Goal: Task Accomplishment & Management: Manage account settings

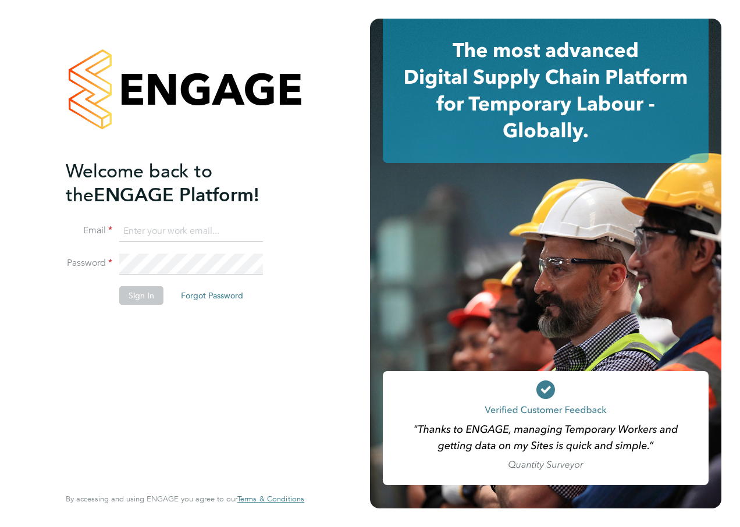
click at [238, 239] on input at bounding box center [191, 231] width 144 height 21
type input "katie.macpherson@hays.com"
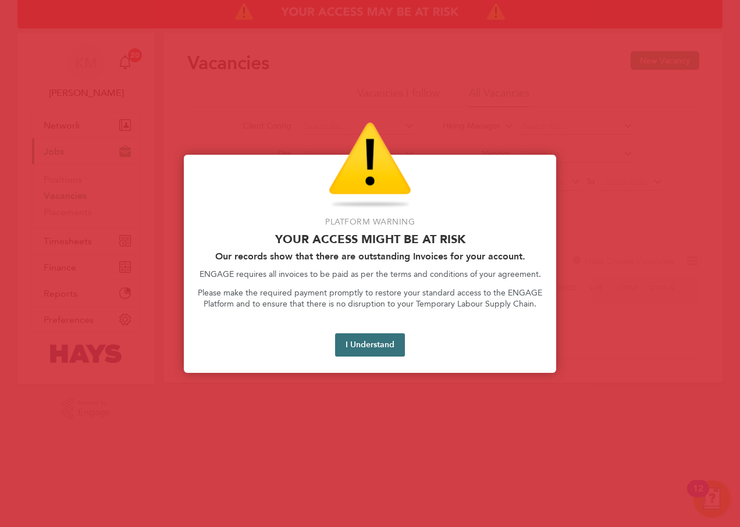
click at [369, 341] on button "I Understand" at bounding box center [370, 344] width 70 height 23
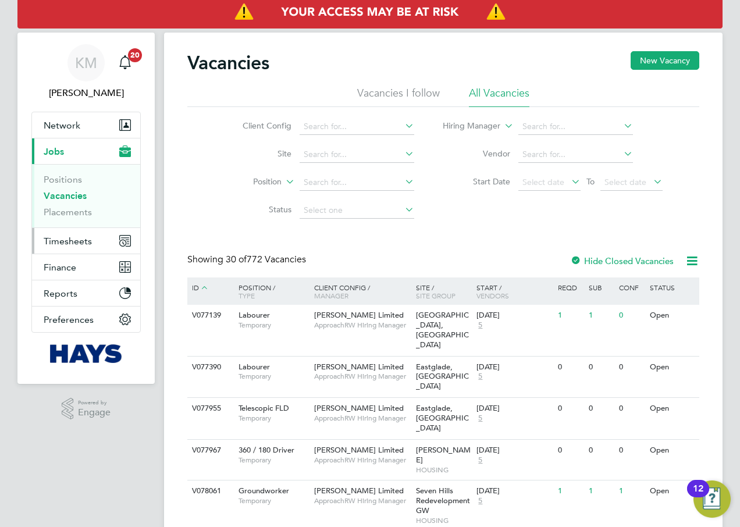
click at [73, 244] on span "Timesheets" at bounding box center [68, 241] width 48 height 11
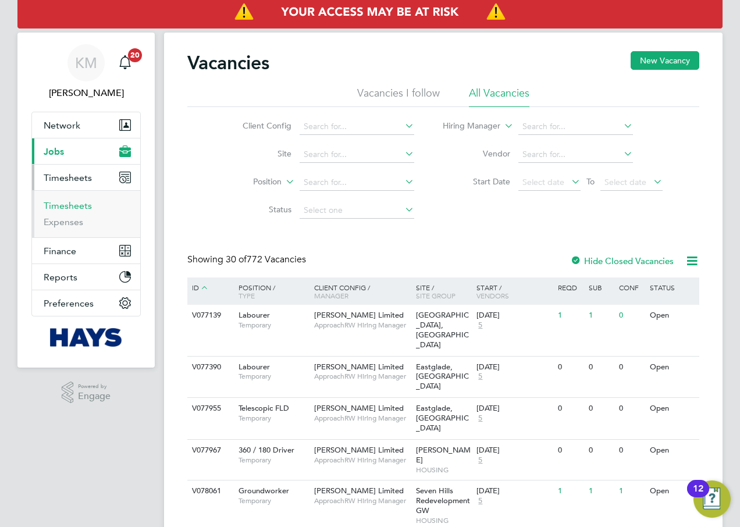
click at [70, 207] on link "Timesheets" at bounding box center [68, 205] width 48 height 11
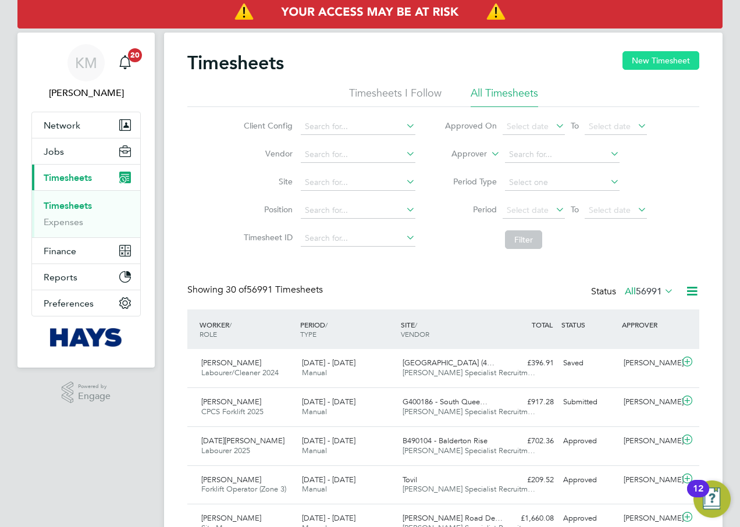
click at [677, 59] on button "New Timesheet" at bounding box center [660, 60] width 77 height 19
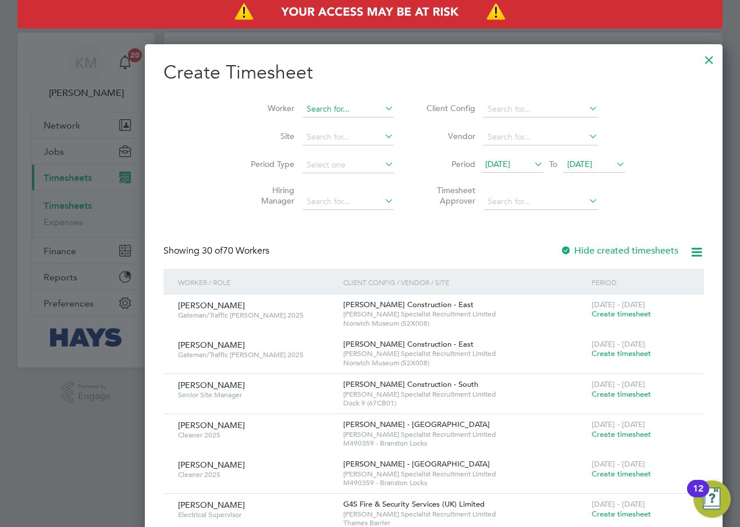
click at [302, 106] on input at bounding box center [347, 109] width 91 height 16
click at [319, 122] on b "Scanes" at bounding box center [332, 125] width 26 height 10
type input "[PERSON_NAME]"
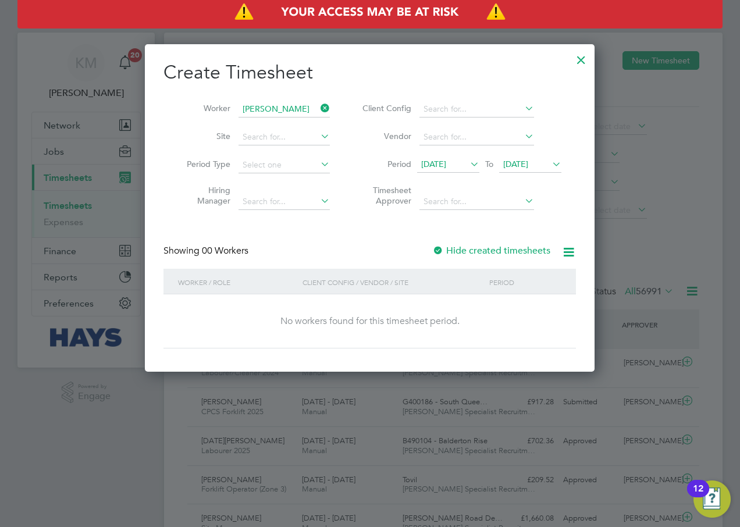
click at [550, 164] on icon at bounding box center [550, 164] width 0 height 16
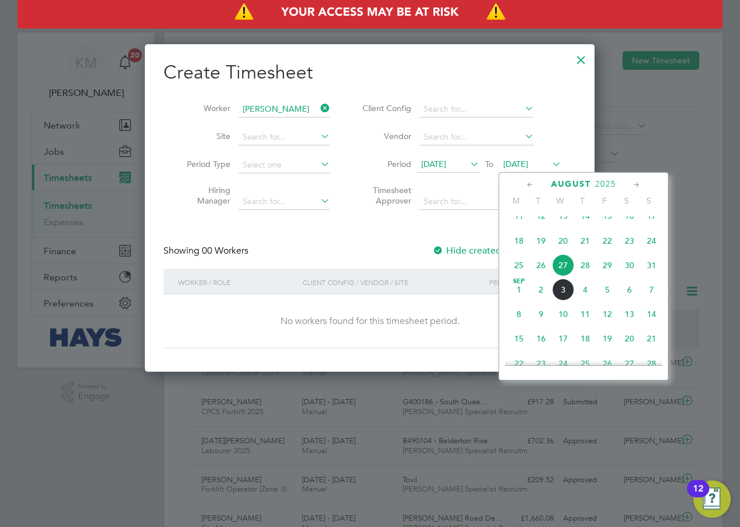
click at [609, 301] on span "5" at bounding box center [607, 290] width 22 height 22
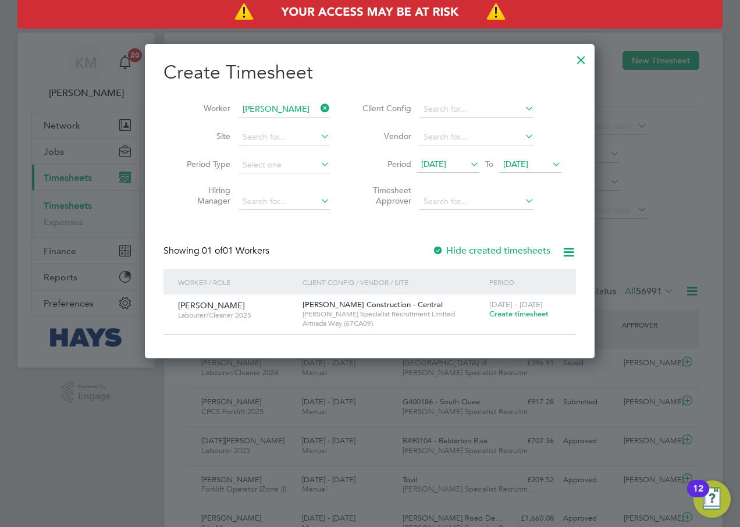
click at [513, 313] on span "Create timesheet" at bounding box center [518, 314] width 59 height 10
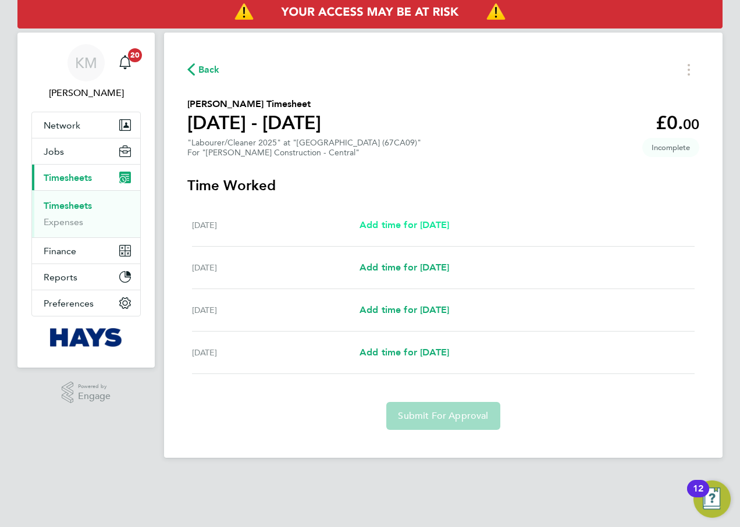
click at [443, 221] on span "Add time for Tue 02 Sep" at bounding box center [404, 224] width 90 height 11
select select "30"
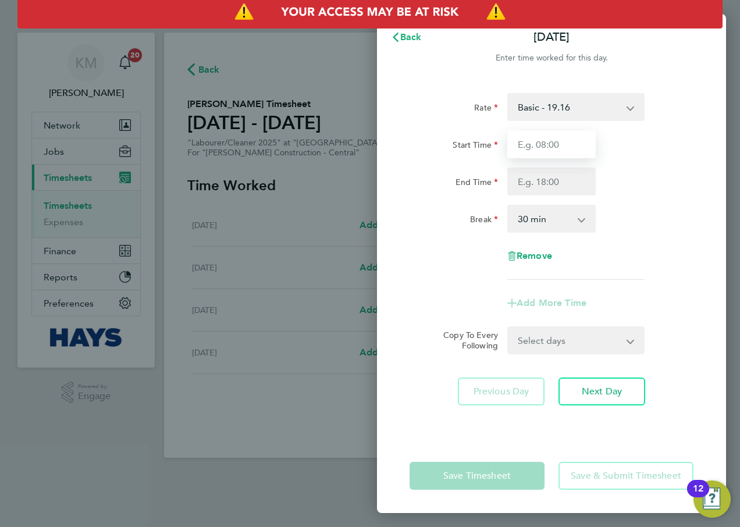
click at [537, 147] on input "Start Time" at bounding box center [551, 144] width 88 height 28
type input "07:30"
click at [538, 183] on input "End Time" at bounding box center [551, 181] width 88 height 28
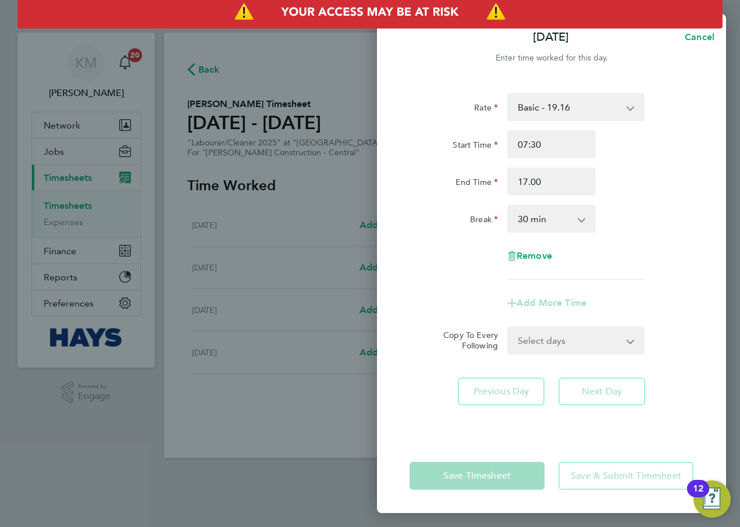
type input "17:00"
click at [615, 270] on div "Rate Basic - 19.16 Start Time 07:30 End Time 17:00 Break 0 min 15 min 30 min 45…" at bounding box center [551, 186] width 284 height 187
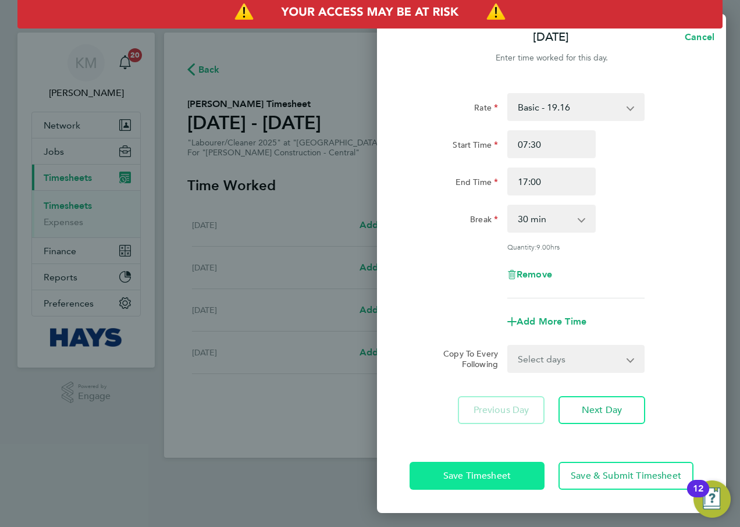
click at [490, 475] on span "Save Timesheet" at bounding box center [476, 476] width 67 height 12
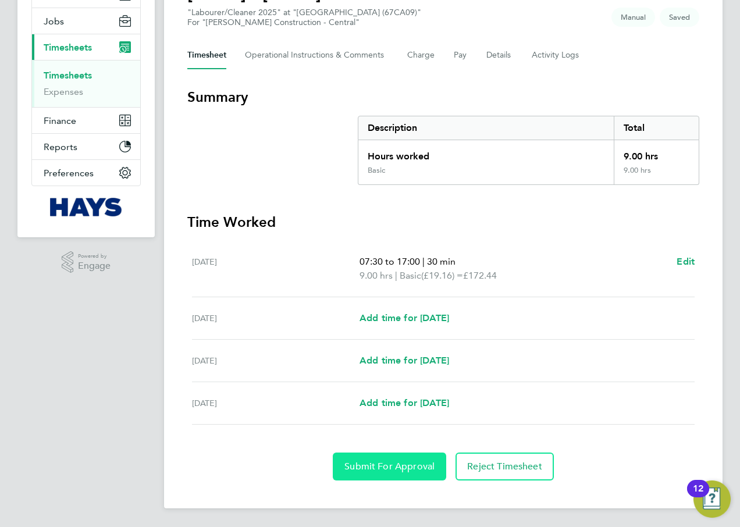
click at [397, 467] on span "Submit For Approval" at bounding box center [389, 467] width 90 height 12
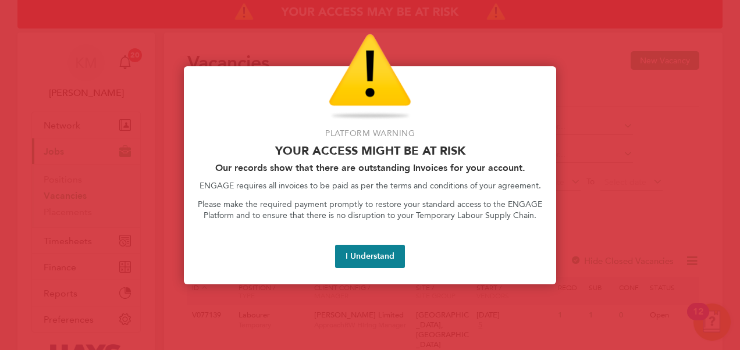
click at [350, 257] on button "I Understand" at bounding box center [370, 256] width 70 height 23
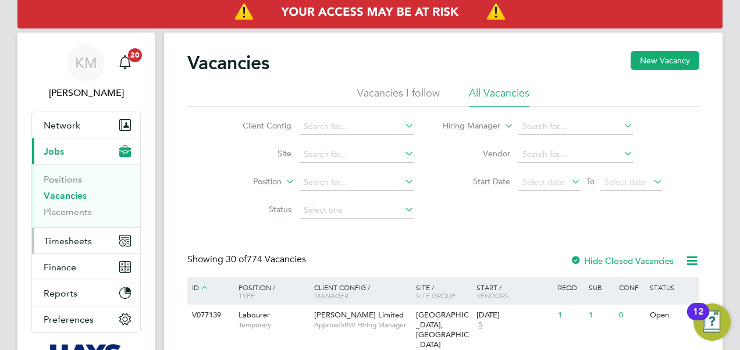
click at [53, 238] on span "Timesheets" at bounding box center [68, 241] width 48 height 11
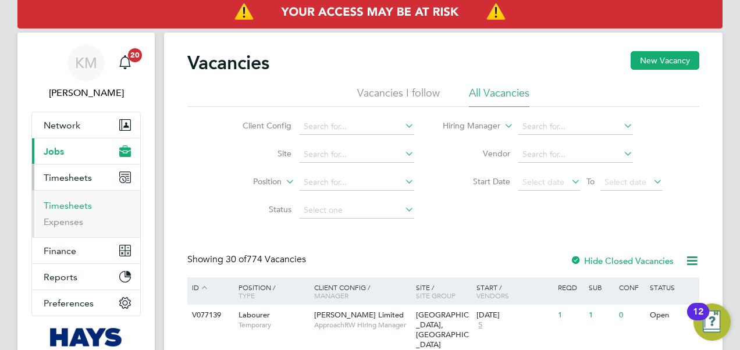
click at [54, 202] on link "Timesheets" at bounding box center [68, 205] width 48 height 11
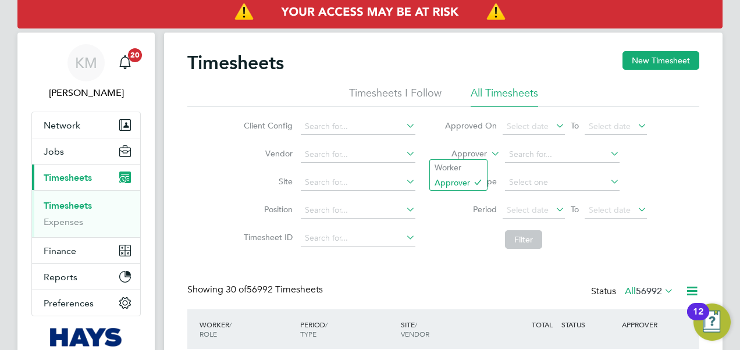
click at [488, 155] on icon at bounding box center [488, 150] width 0 height 10
click at [481, 165] on li "Worker" at bounding box center [458, 167] width 57 height 15
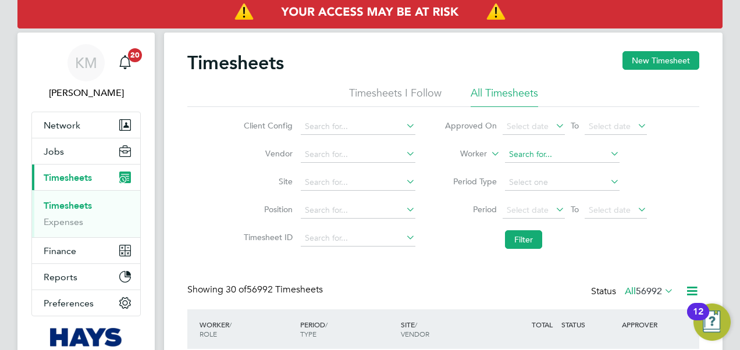
click at [536, 153] on input at bounding box center [562, 155] width 115 height 16
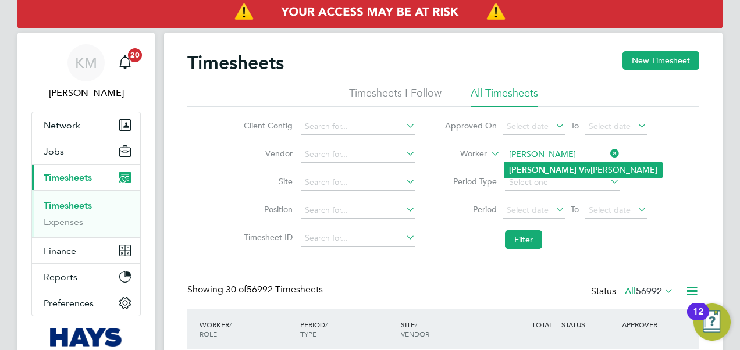
click at [579, 166] on b "Viv" at bounding box center [585, 170] width 12 height 10
type input "[PERSON_NAME]"
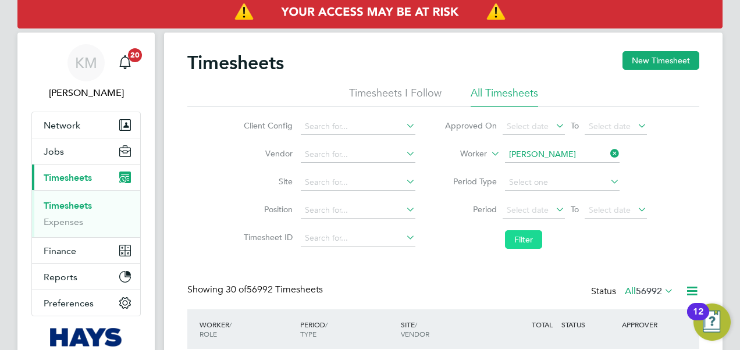
click at [523, 238] on button "Filter" at bounding box center [523, 239] width 37 height 19
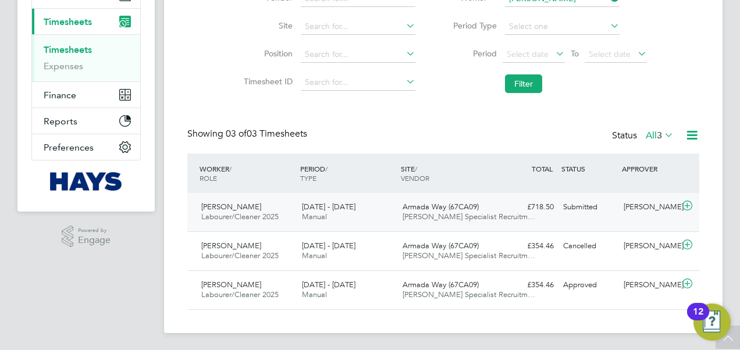
click at [430, 208] on span "Armada Way (67CA09)" at bounding box center [440, 207] width 76 height 10
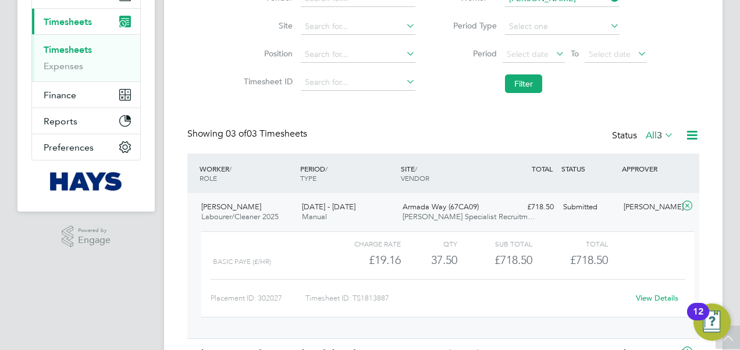
click at [648, 296] on link "View Details" at bounding box center [657, 298] width 42 height 10
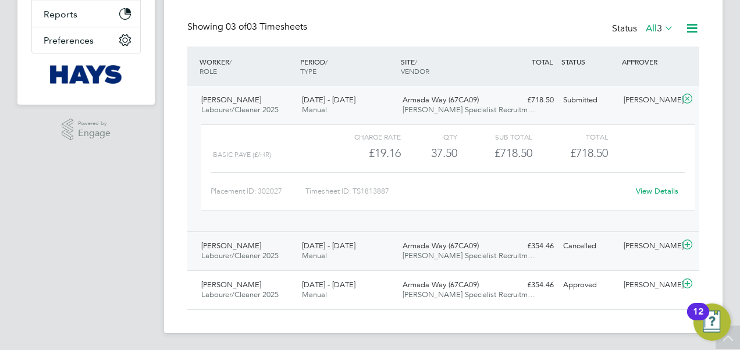
click at [424, 254] on span "[PERSON_NAME] Specialist Recruitm…" at bounding box center [468, 256] width 133 height 10
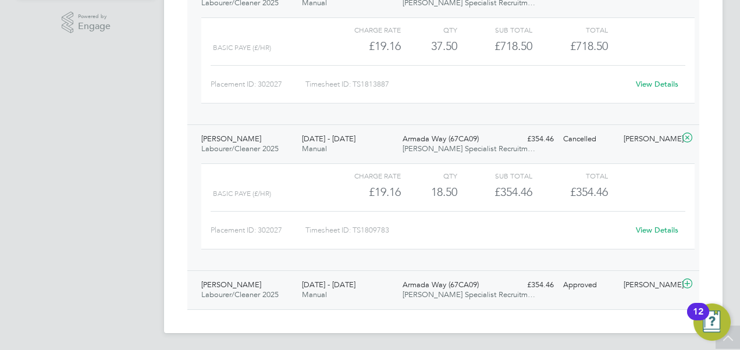
click at [441, 283] on span "Armada Way (67CA09)" at bounding box center [440, 285] width 76 height 10
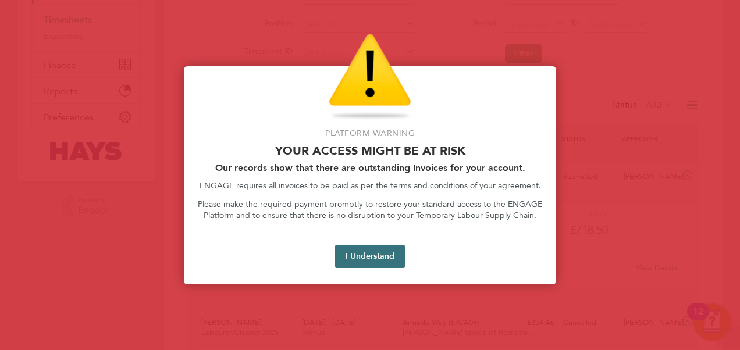
click at [378, 255] on button "I Understand" at bounding box center [370, 256] width 70 height 23
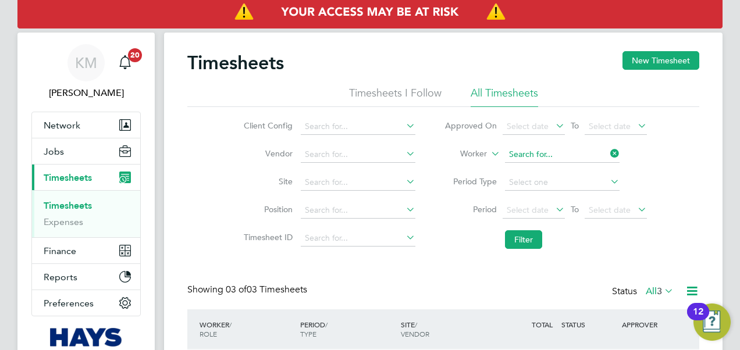
click at [544, 151] on input at bounding box center [562, 155] width 115 height 16
click at [585, 172] on b "Scan" at bounding box center [594, 170] width 18 height 10
type input "[PERSON_NAME]"
click at [525, 241] on button "Filter" at bounding box center [523, 239] width 37 height 19
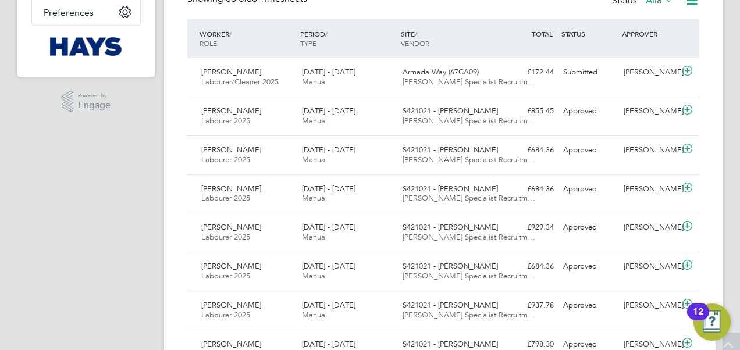
scroll to position [2, 0]
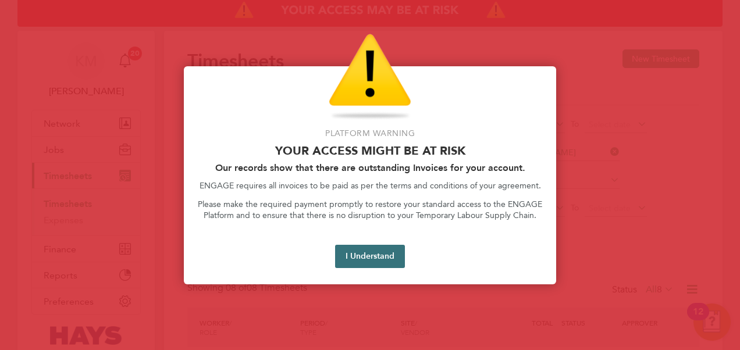
click at [357, 249] on button "I Understand" at bounding box center [370, 256] width 70 height 23
click at [373, 252] on button "I Understand" at bounding box center [370, 256] width 70 height 23
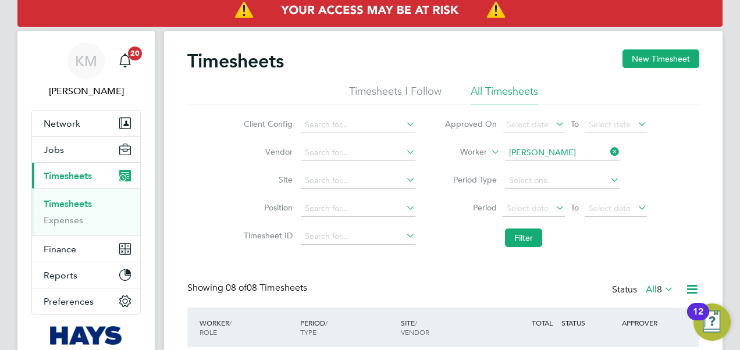
scroll to position [0, 0]
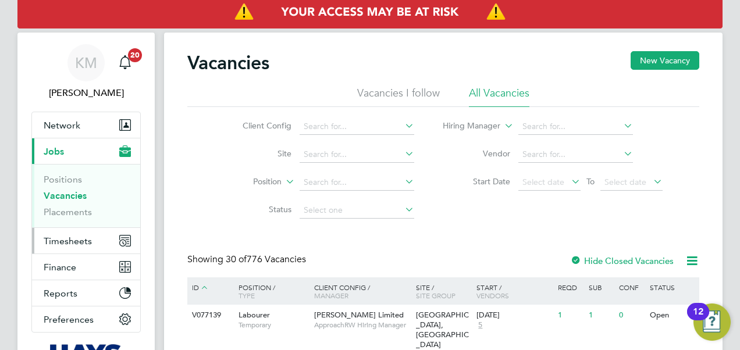
click at [58, 238] on span "Timesheets" at bounding box center [68, 241] width 48 height 11
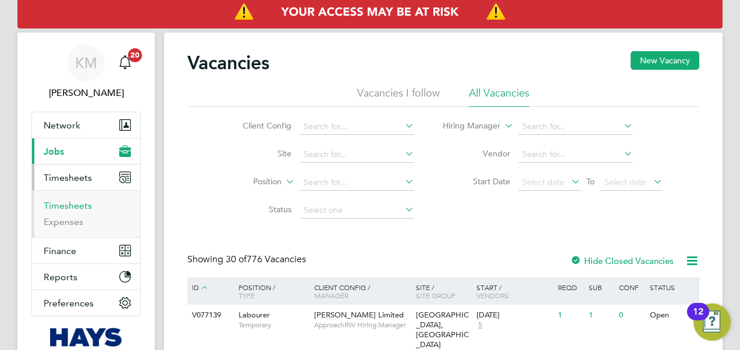
click at [66, 208] on link "Timesheets" at bounding box center [68, 205] width 48 height 11
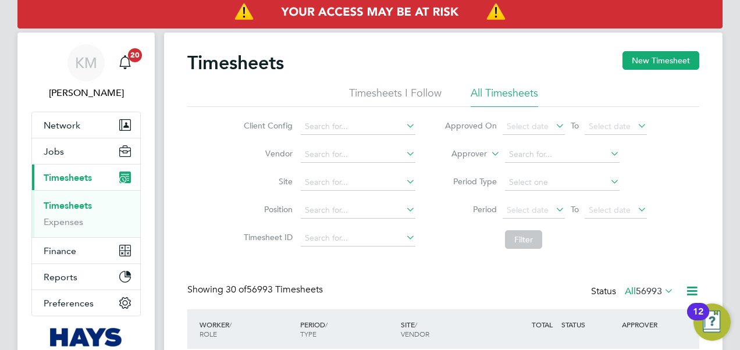
click at [488, 155] on icon at bounding box center [488, 150] width 0 height 10
click at [469, 167] on li "Worker" at bounding box center [458, 167] width 57 height 15
click at [536, 154] on input at bounding box center [562, 155] width 115 height 16
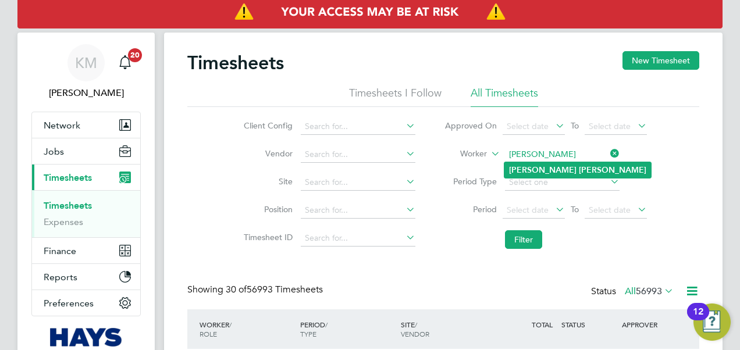
type input "[PERSON_NAME]"
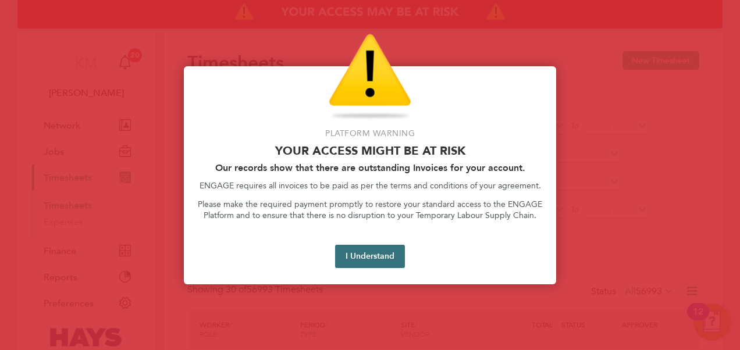
click at [358, 258] on button "I Understand" at bounding box center [370, 256] width 70 height 23
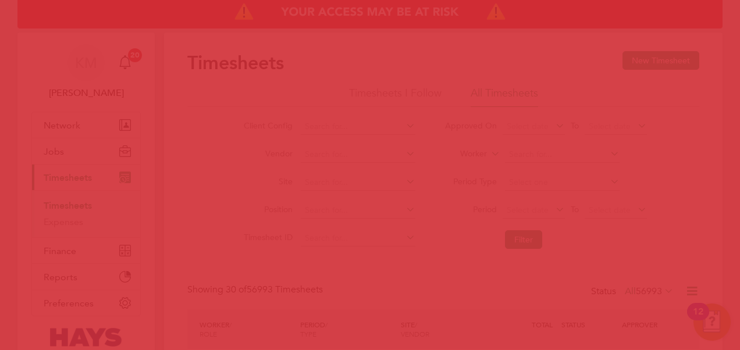
scroll to position [29, 101]
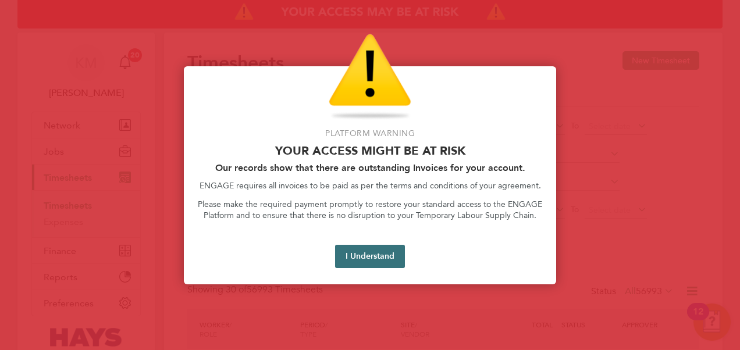
click at [359, 258] on button "I Understand" at bounding box center [370, 256] width 70 height 23
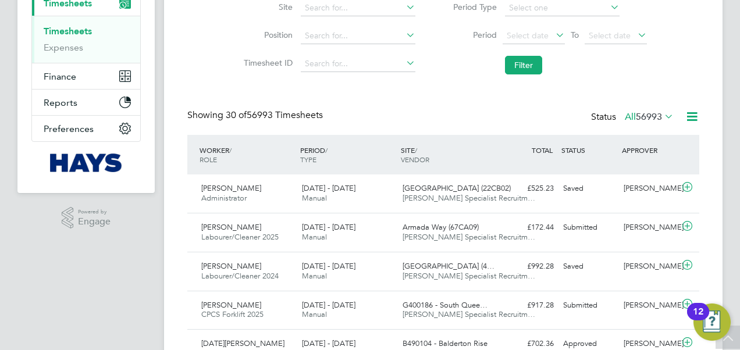
scroll to position [164, 0]
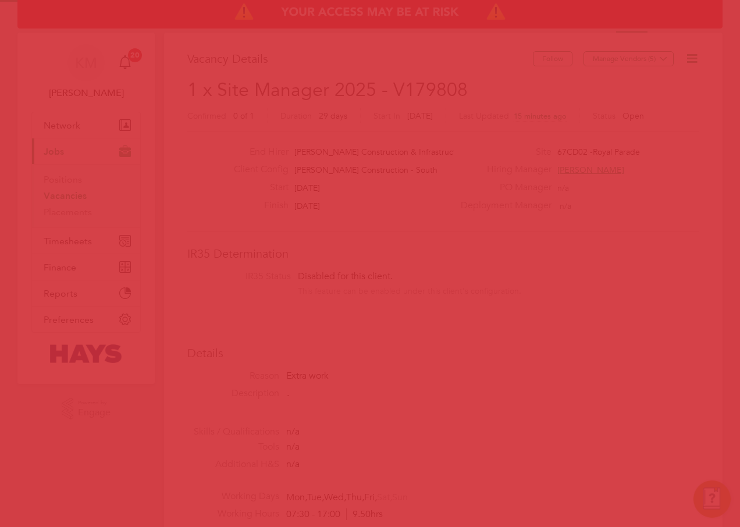
scroll to position [34, 81]
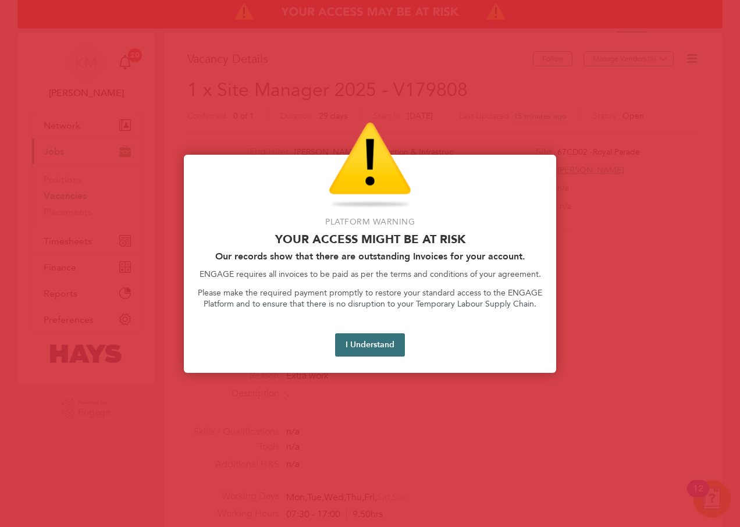
click at [384, 341] on button "I Understand" at bounding box center [370, 344] width 70 height 23
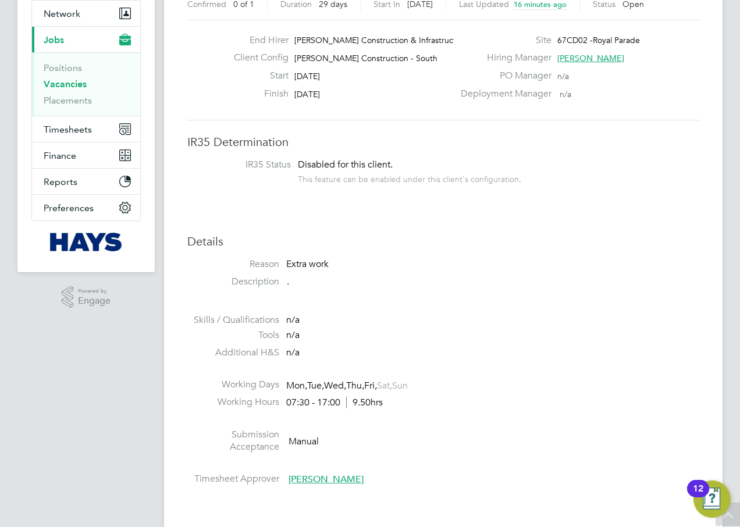
scroll to position [0, 0]
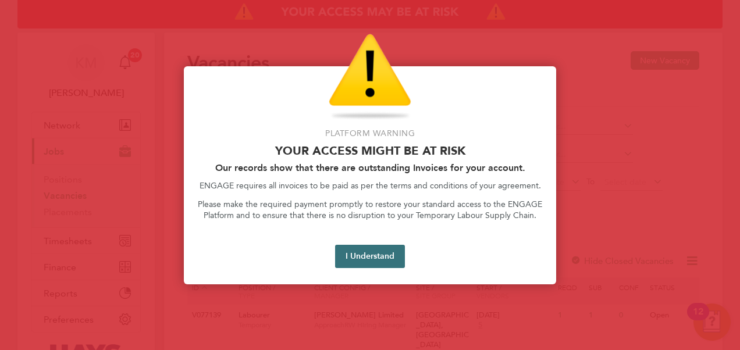
click at [377, 264] on button "I Understand" at bounding box center [370, 256] width 70 height 23
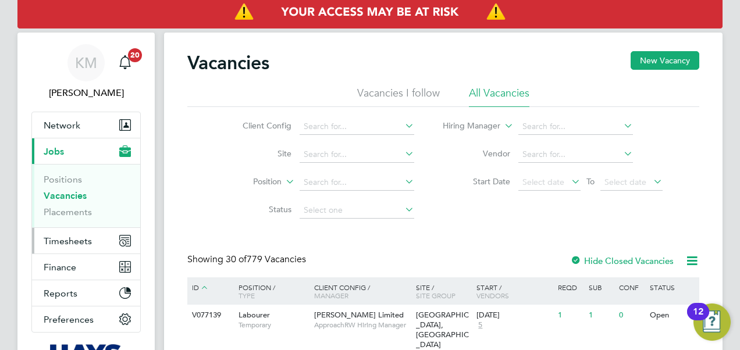
click at [77, 241] on span "Timesheets" at bounding box center [68, 241] width 48 height 11
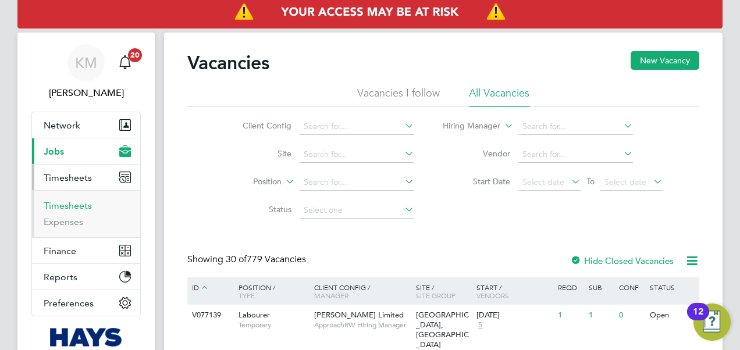
click at [77, 206] on link "Timesheets" at bounding box center [68, 205] width 48 height 11
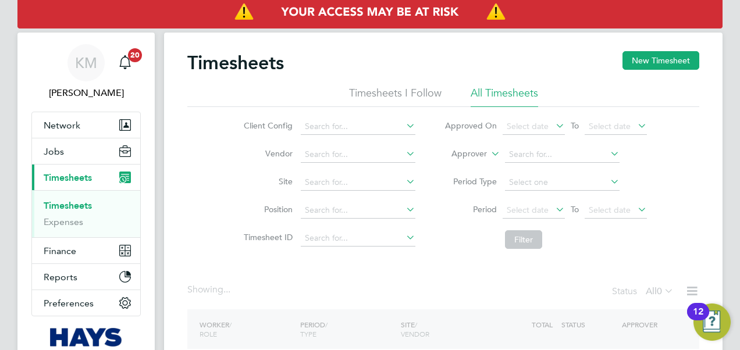
click at [488, 152] on icon at bounding box center [488, 150] width 0 height 10
click at [474, 165] on li "Worker" at bounding box center [458, 167] width 57 height 15
click at [533, 151] on input at bounding box center [562, 155] width 115 height 16
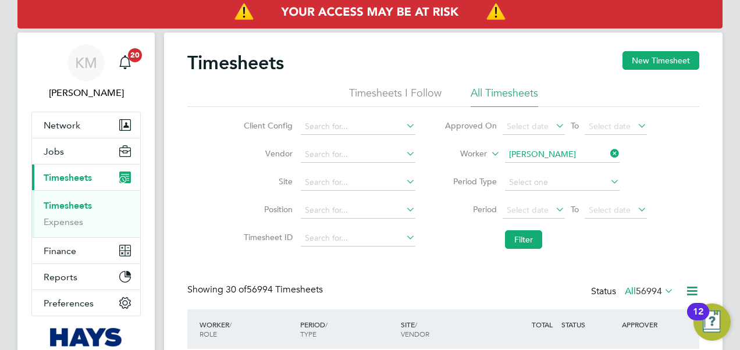
click at [579, 166] on b "Cain" at bounding box center [612, 170] width 67 height 10
type input "[PERSON_NAME]"
click at [523, 235] on button "Filter" at bounding box center [523, 239] width 37 height 19
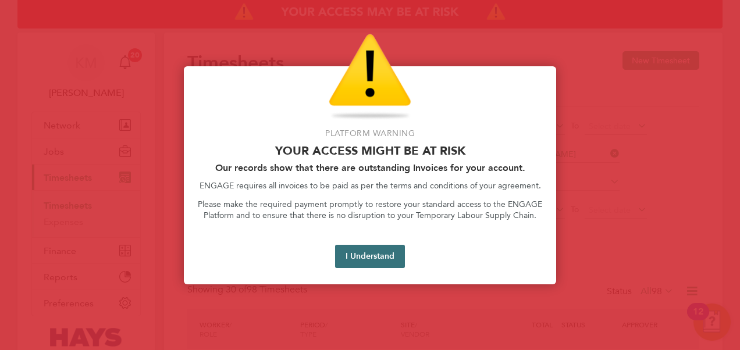
click at [350, 252] on button "I Understand" at bounding box center [370, 256] width 70 height 23
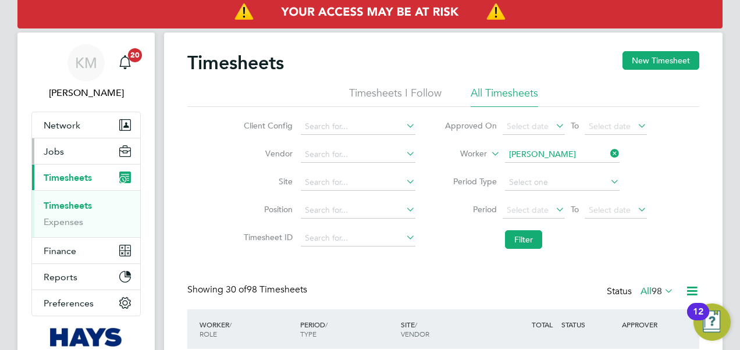
click at [54, 149] on span "Jobs" at bounding box center [54, 151] width 20 height 11
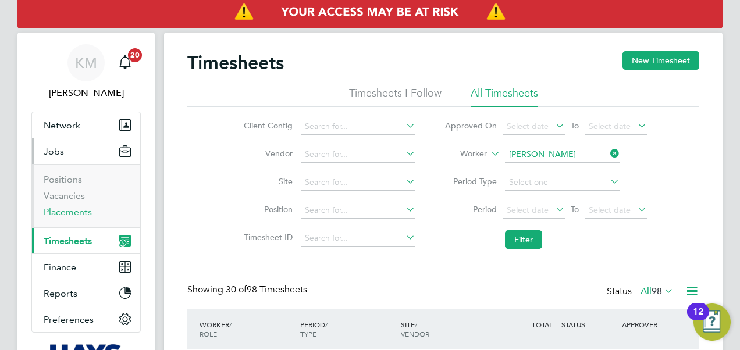
click at [62, 213] on link "Placements" at bounding box center [68, 211] width 48 height 11
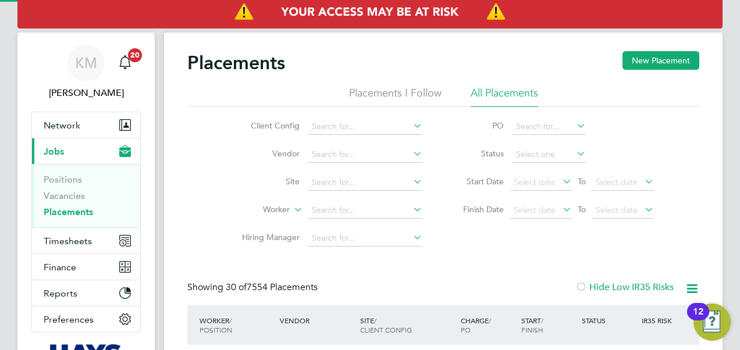
scroll to position [44, 101]
click at [323, 209] on input at bounding box center [365, 210] width 115 height 16
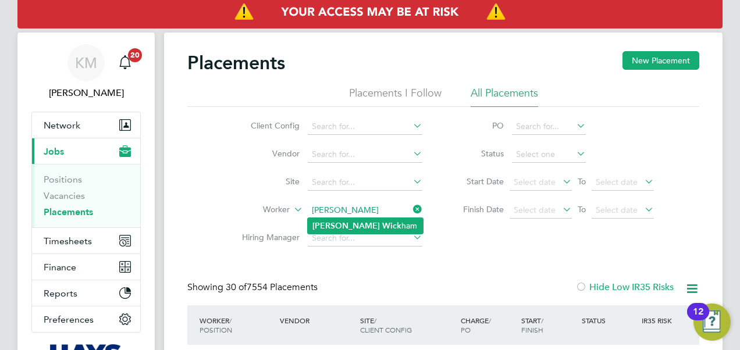
click at [326, 222] on b "Matt" at bounding box center [345, 226] width 67 height 10
type input "Matt Wickham"
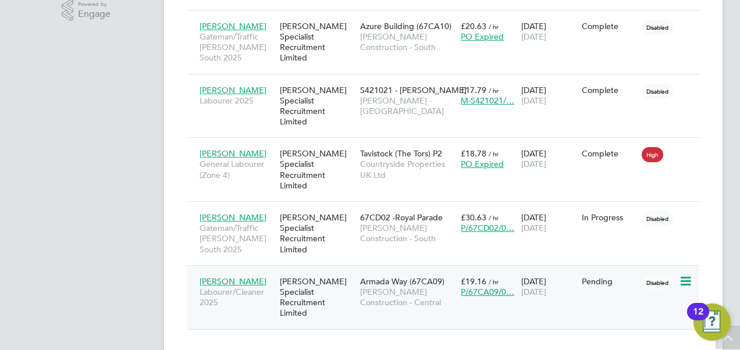
click at [380, 287] on span "Morgan Sindall Construction - Central" at bounding box center [407, 297] width 95 height 21
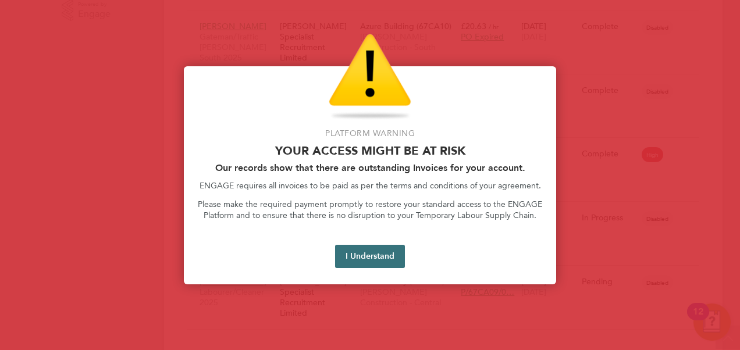
click at [387, 254] on button "I Understand" at bounding box center [370, 256] width 70 height 23
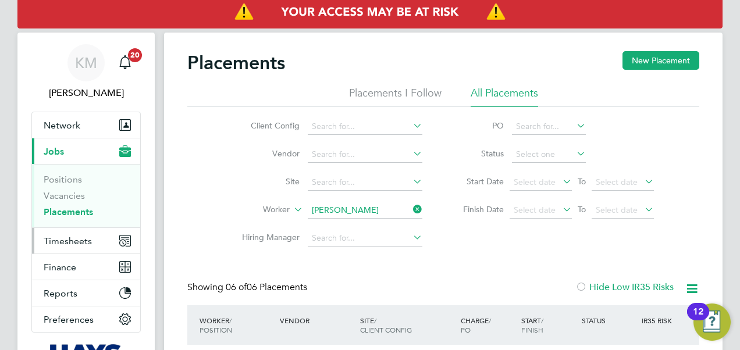
click at [79, 243] on span "Timesheets" at bounding box center [68, 241] width 48 height 11
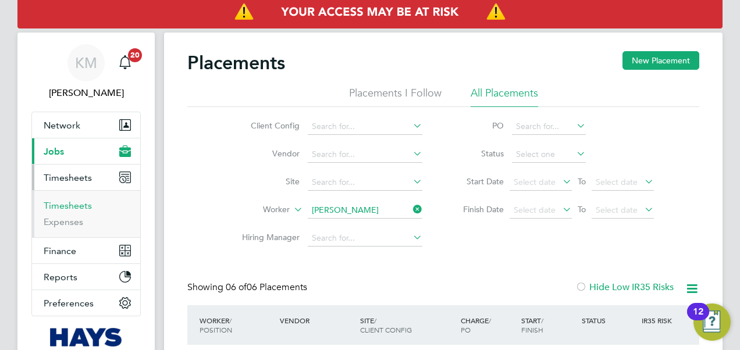
click at [71, 208] on link "Timesheets" at bounding box center [68, 205] width 48 height 11
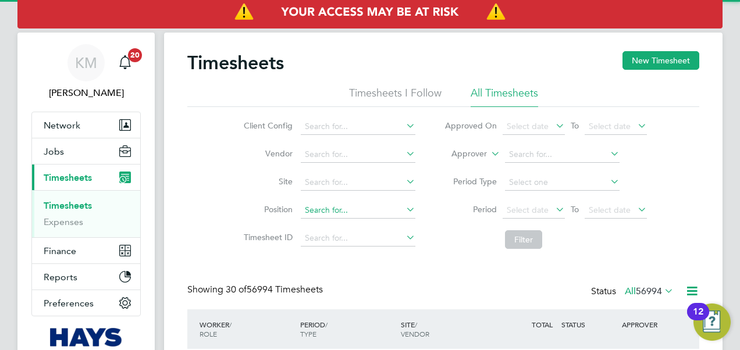
scroll to position [29, 101]
click at [488, 151] on icon at bounding box center [488, 150] width 0 height 10
click at [475, 164] on li "Worker" at bounding box center [458, 167] width 57 height 15
drag, startPoint x: 523, startPoint y: 155, endPoint x: 500, endPoint y: 157, distance: 23.4
click at [523, 154] on input at bounding box center [562, 155] width 115 height 16
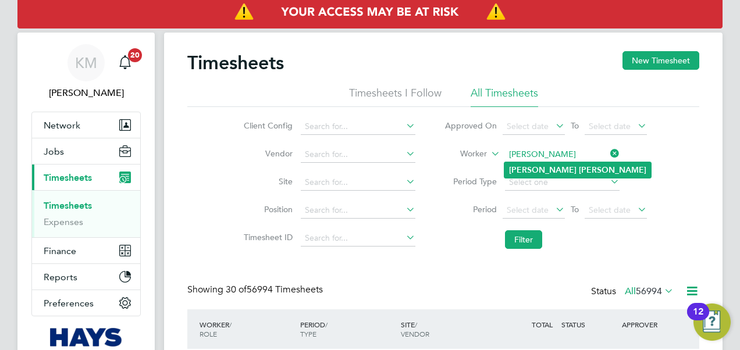
click at [557, 167] on li "Justin Cain" at bounding box center [577, 170] width 147 height 16
type input "[PERSON_NAME]"
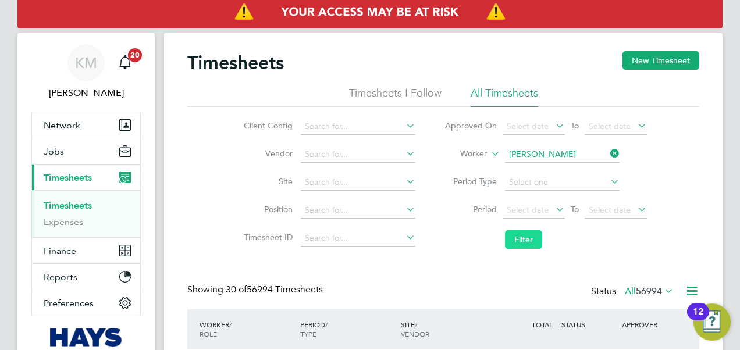
click at [519, 246] on button "Filter" at bounding box center [523, 239] width 37 height 19
click at [521, 241] on button "Filter" at bounding box center [523, 239] width 37 height 19
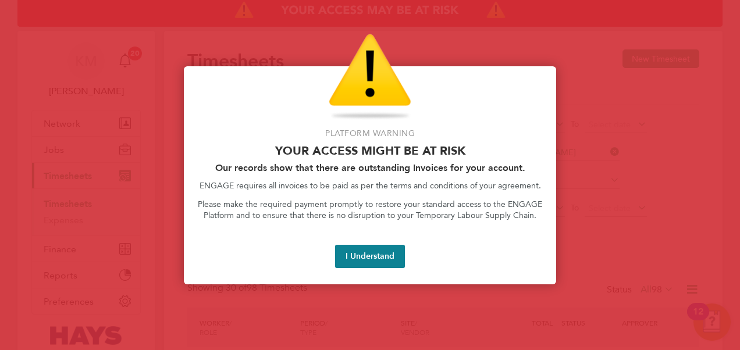
click at [365, 255] on button "I Understand" at bounding box center [370, 256] width 70 height 23
click at [373, 259] on button "I Understand" at bounding box center [370, 256] width 70 height 23
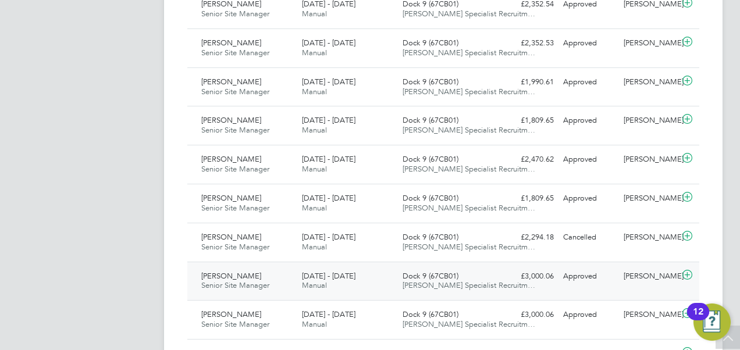
scroll to position [1047, 0]
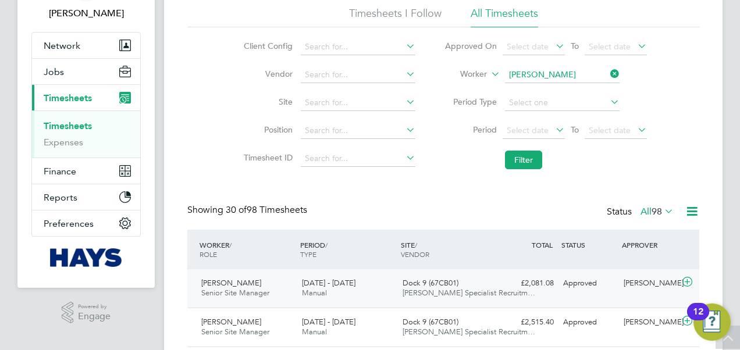
scroll to position [0, 0]
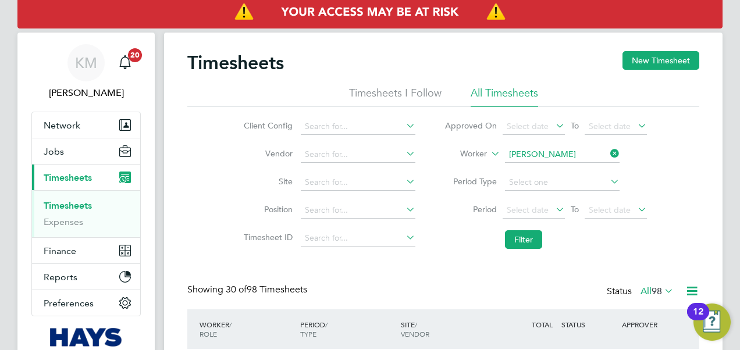
click at [84, 206] on link "Timesheets" at bounding box center [68, 205] width 48 height 11
click at [639, 61] on button "New Timesheet" at bounding box center [660, 60] width 77 height 19
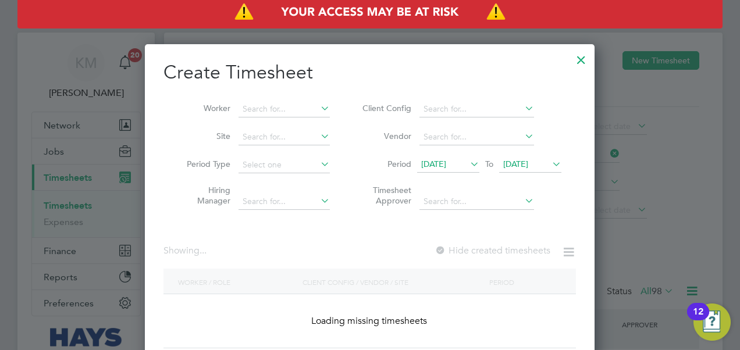
scroll to position [2301, 450]
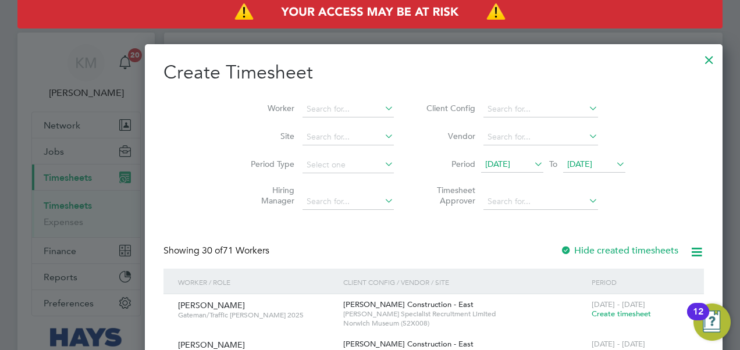
click at [614, 165] on icon at bounding box center [614, 164] width 0 height 16
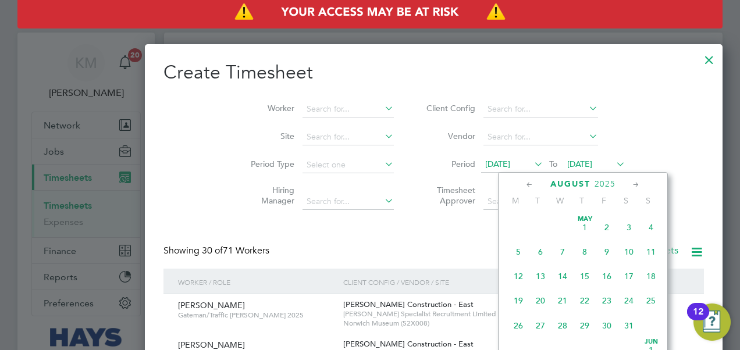
scroll to position [449, 0]
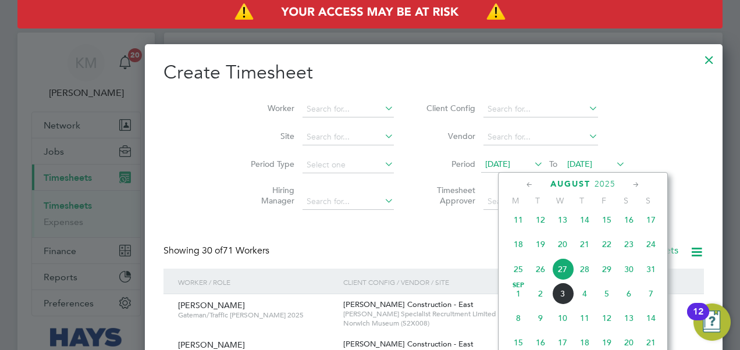
click at [609, 300] on span "5" at bounding box center [606, 294] width 22 height 22
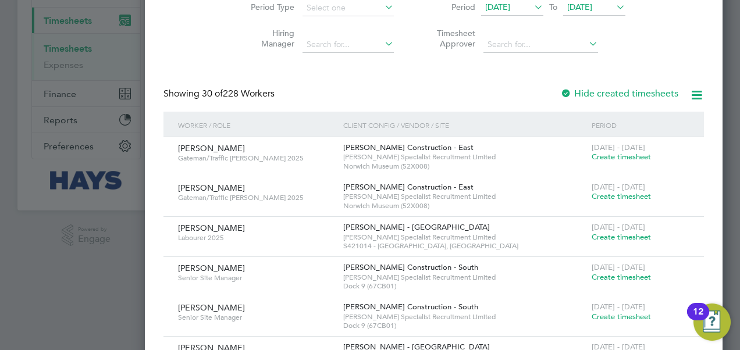
scroll to position [174, 0]
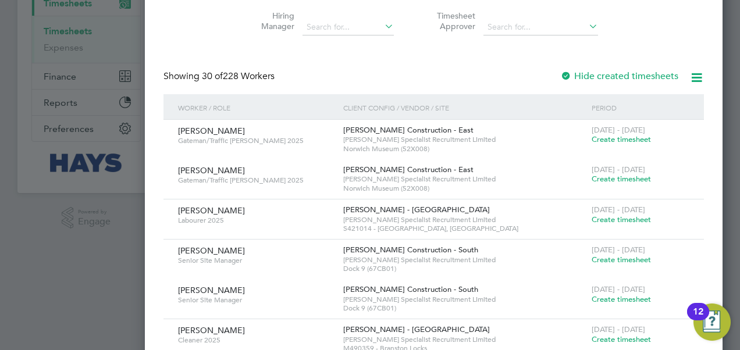
click at [591, 259] on span "Create timesheet" at bounding box center [620, 260] width 59 height 10
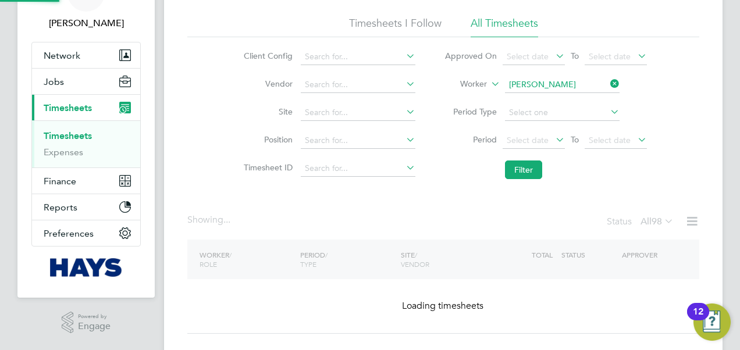
scroll to position [0, 0]
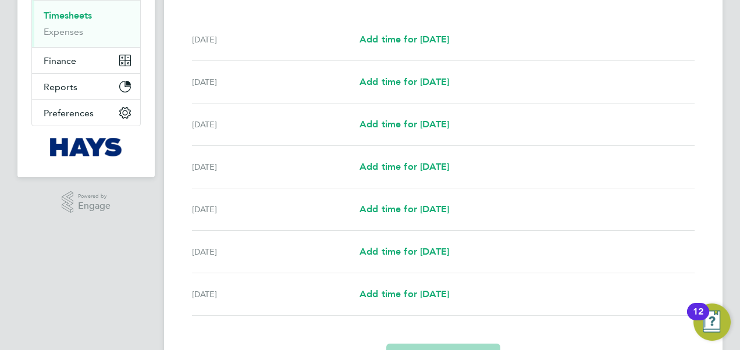
scroll to position [256, 0]
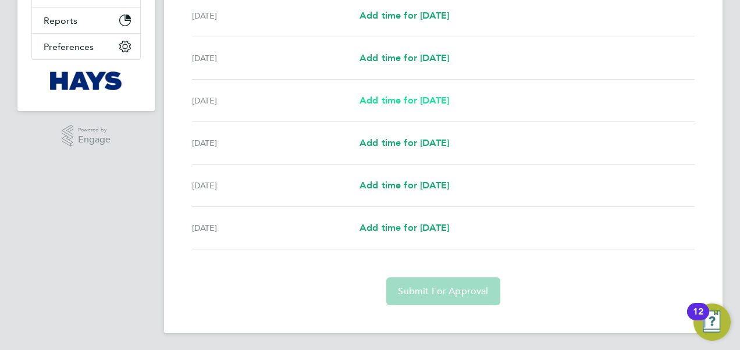
click at [387, 100] on span "Add time for Tue 26 Aug" at bounding box center [404, 100] width 90 height 11
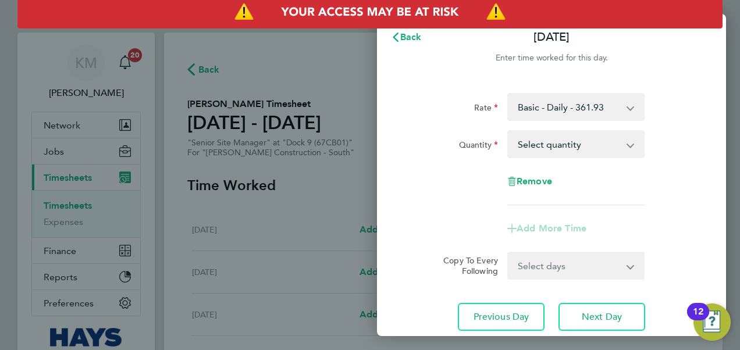
click at [616, 142] on select "Select quantity 0.5 1" at bounding box center [568, 144] width 121 height 26
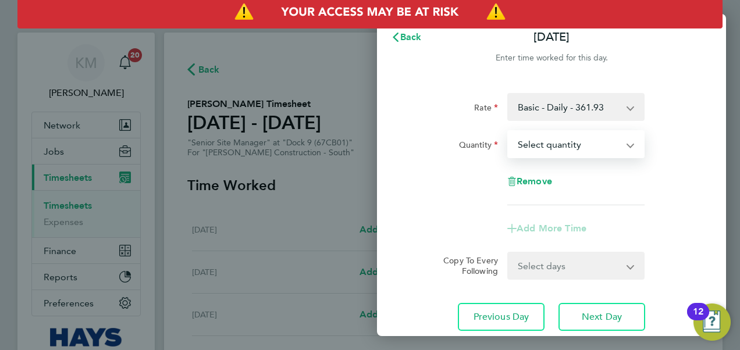
select select "1"
click at [508, 131] on select "Select quantity 0.5 1" at bounding box center [568, 144] width 121 height 26
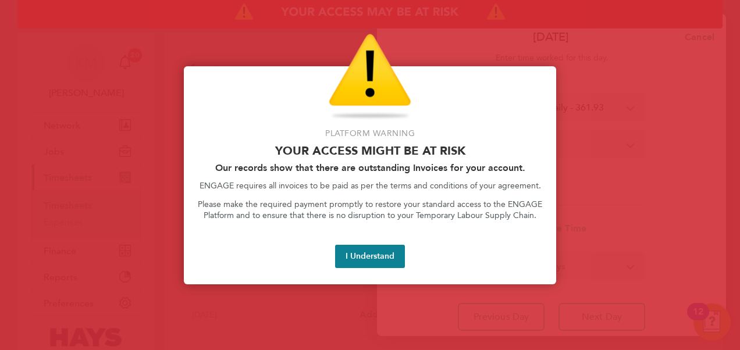
click at [545, 229] on div "Platform Warning Your access might be at risk Our records show that there are o…" at bounding box center [370, 175] width 372 height 218
click at [352, 256] on button "I Understand" at bounding box center [370, 256] width 70 height 23
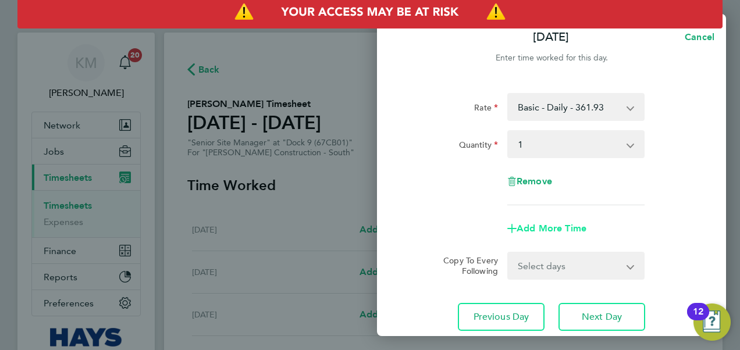
click at [569, 227] on span "Add More Time" at bounding box center [551, 228] width 70 height 11
select select "null"
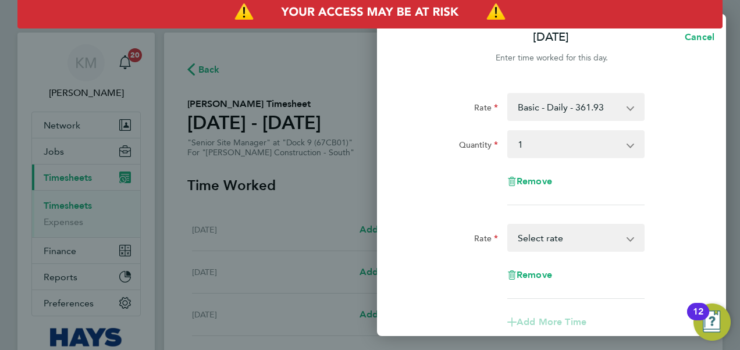
click at [576, 237] on select "Weekday OT 45h+ - 36.19 Select rate" at bounding box center [568, 238] width 121 height 26
select select "30"
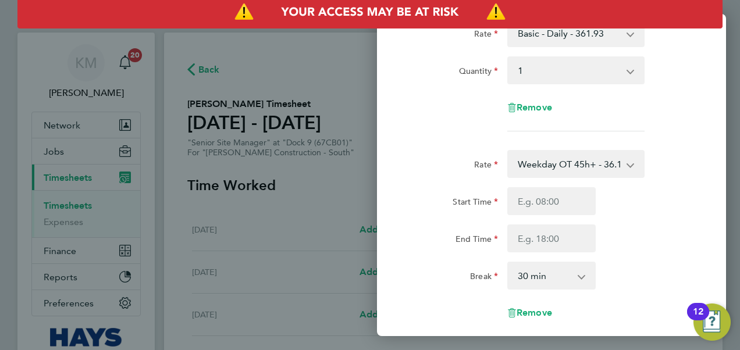
scroll to position [116, 0]
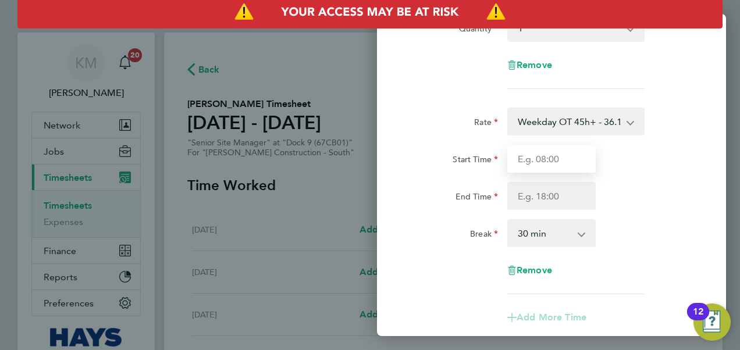
click at [547, 154] on input "Start Time" at bounding box center [551, 159] width 88 height 28
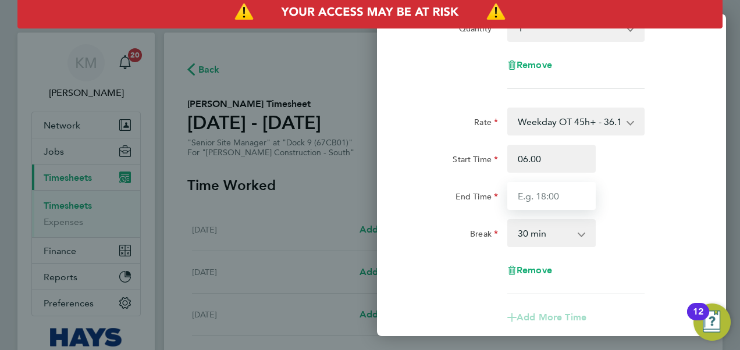
type input "06:00"
click at [538, 193] on input "End Time" at bounding box center [551, 196] width 88 height 28
type input "07:30"
click at [582, 231] on app-icon-cross-button at bounding box center [587, 233] width 14 height 26
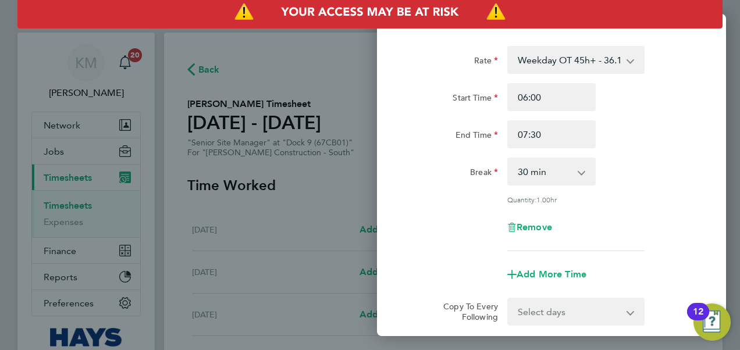
scroll to position [174, 0]
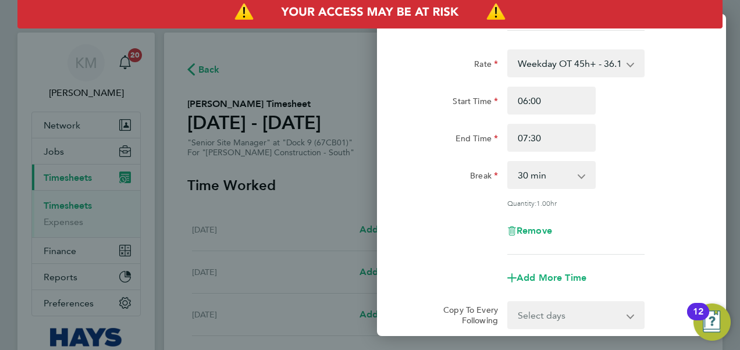
click at [582, 173] on app-icon-cross-button at bounding box center [587, 175] width 14 height 26
click at [573, 174] on select "0 min 15 min 30 min 45 min 60 min 75 min" at bounding box center [544, 175] width 72 height 26
select select "0"
click at [508, 162] on select "0 min 15 min 30 min 45 min 60 min 75 min" at bounding box center [544, 175] width 72 height 26
click at [665, 192] on div "Rate Weekday OT 45h+ - 36.19 Start Time 06:00 End Time 07:30 Break 0 min 15 min…" at bounding box center [551, 151] width 284 height 205
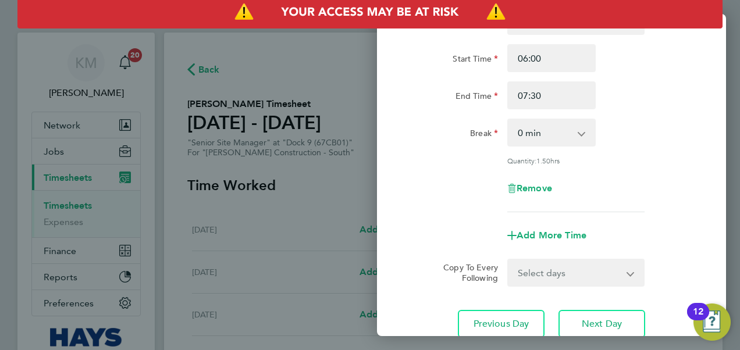
scroll to position [306, 0]
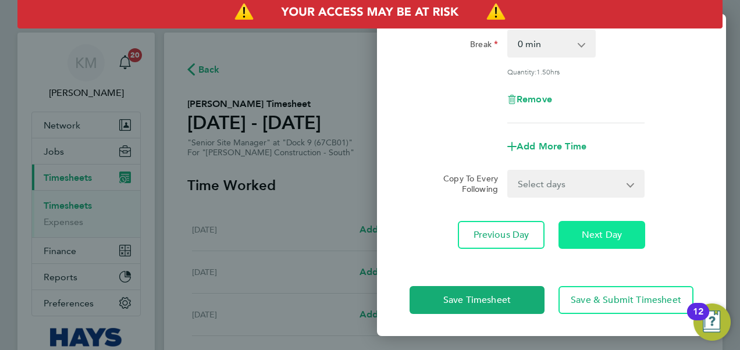
click at [602, 233] on span "Next Day" at bounding box center [602, 235] width 40 height 12
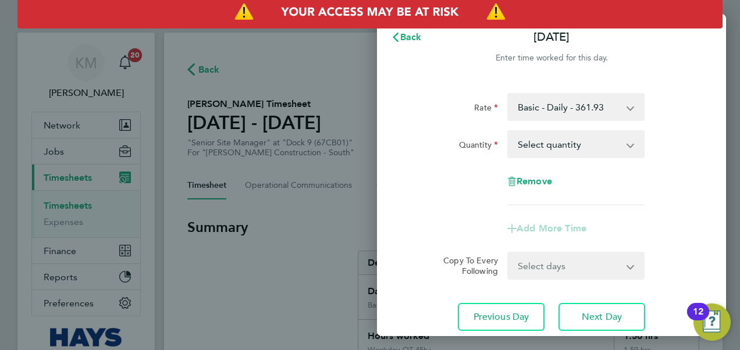
click at [602, 142] on select "Select quantity 0.5 1" at bounding box center [568, 144] width 121 height 26
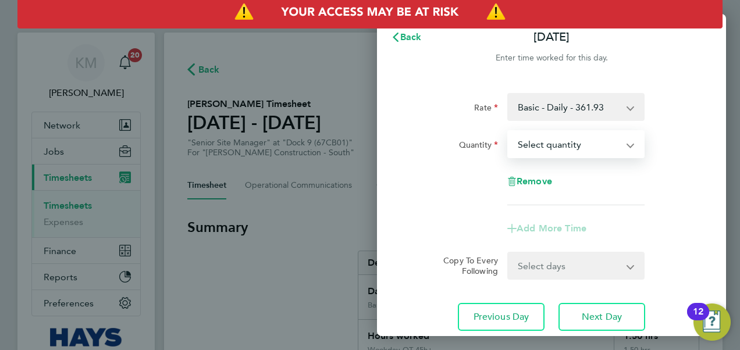
select select "1"
click at [508, 131] on select "Select quantity 0.5 1" at bounding box center [568, 144] width 121 height 26
click at [575, 224] on span "Add More Time" at bounding box center [551, 228] width 70 height 11
select select "null"
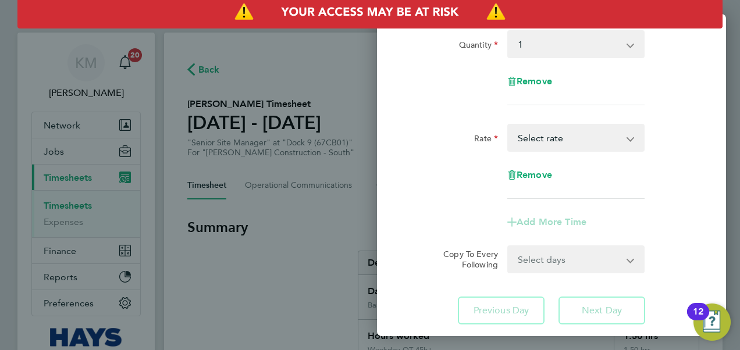
scroll to position [174, 0]
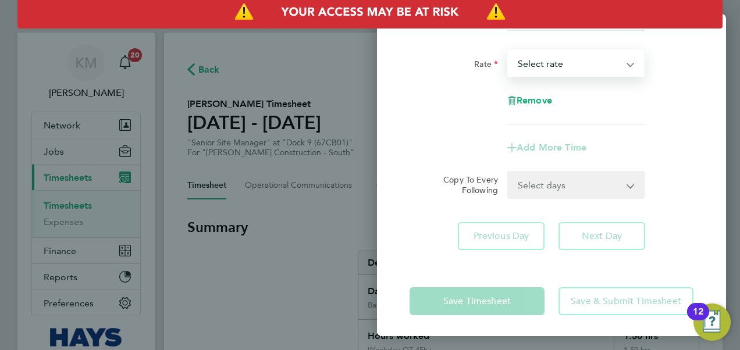
click at [583, 57] on select "Weekday OT 45h+ - 36.19 Select rate" at bounding box center [568, 64] width 121 height 26
select select "30"
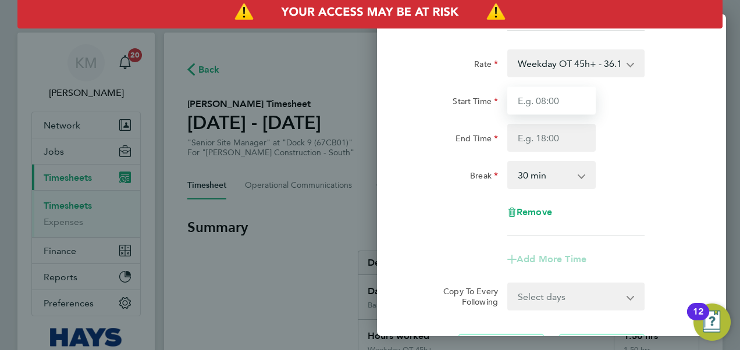
click at [554, 102] on input "Start Time" at bounding box center [551, 101] width 88 height 28
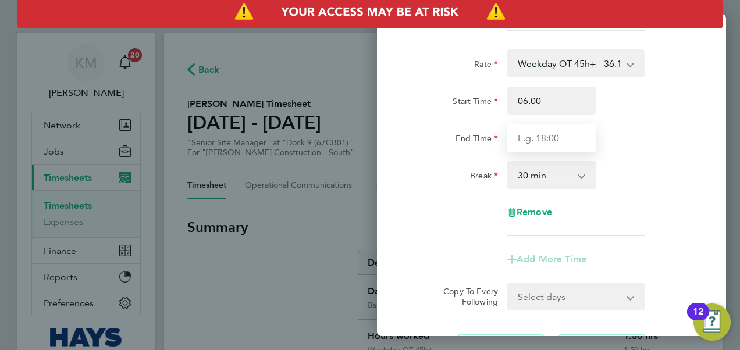
type input "06:00"
click at [548, 135] on input "End Time" at bounding box center [551, 138] width 88 height 28
type input "07:30"
click at [575, 178] on select "0 min 15 min 30 min 45 min 60 min 75 min 90 min" at bounding box center [544, 175] width 72 height 26
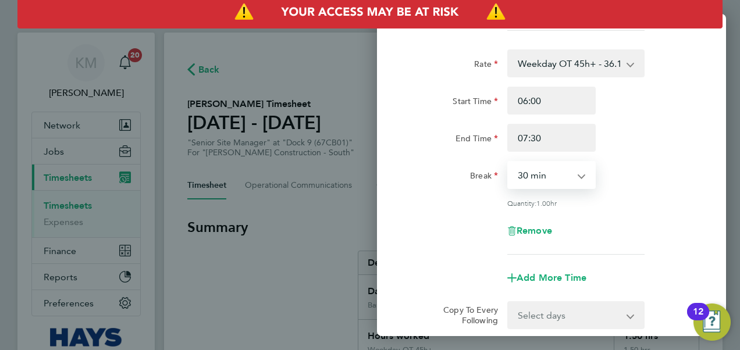
select select "0"
click at [508, 162] on select "0 min 15 min 30 min 45 min 60 min 75 min" at bounding box center [544, 175] width 72 height 26
click at [643, 190] on div "Rate Weekday OT 45h+ - 36.19 Start Time 06:00 End Time 07:30 Break 0 min 15 min…" at bounding box center [551, 151] width 284 height 205
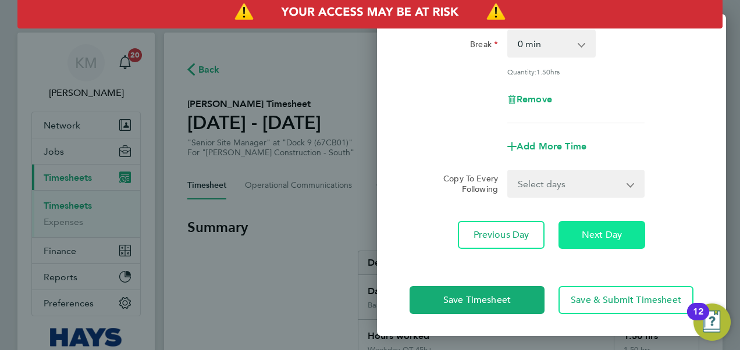
click at [607, 236] on span "Next Day" at bounding box center [602, 235] width 40 height 12
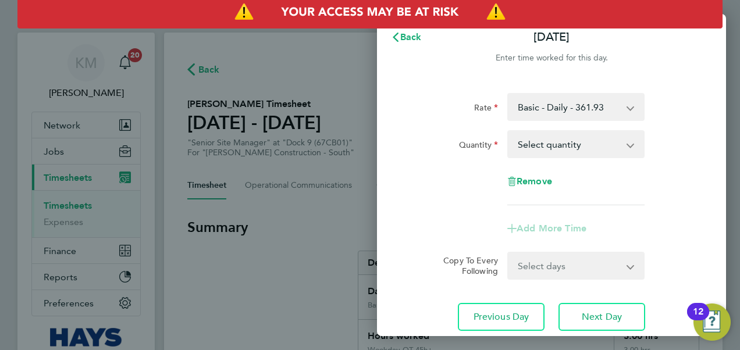
click at [590, 140] on select "Select quantity 0.5 1" at bounding box center [568, 144] width 121 height 26
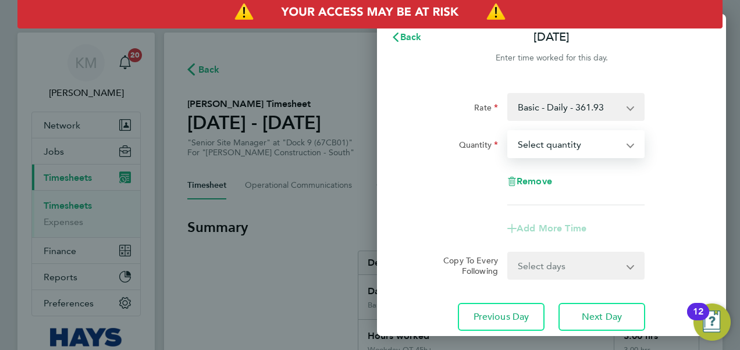
select select "1"
click at [508, 131] on select "Select quantity 0.5 1" at bounding box center [568, 144] width 121 height 26
click at [559, 227] on span "Add More Time" at bounding box center [551, 228] width 70 height 11
select select "null"
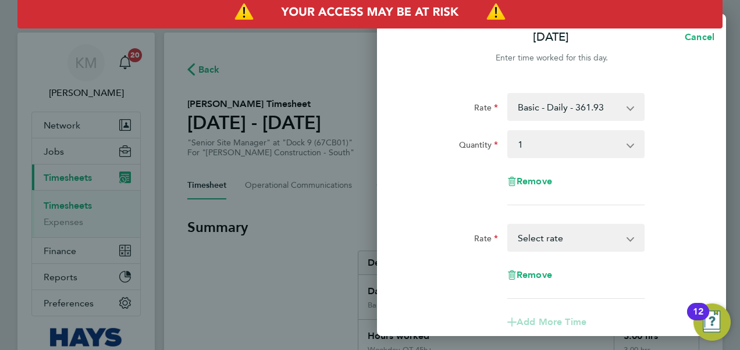
scroll to position [116, 0]
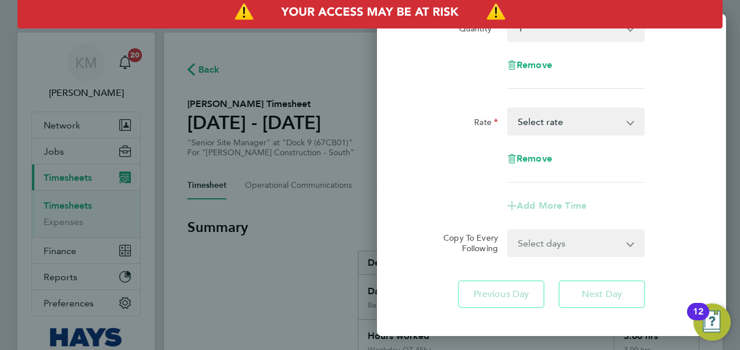
click at [568, 120] on select "Weekday OT 45h+ - 36.19 Select rate" at bounding box center [568, 122] width 121 height 26
select select "30"
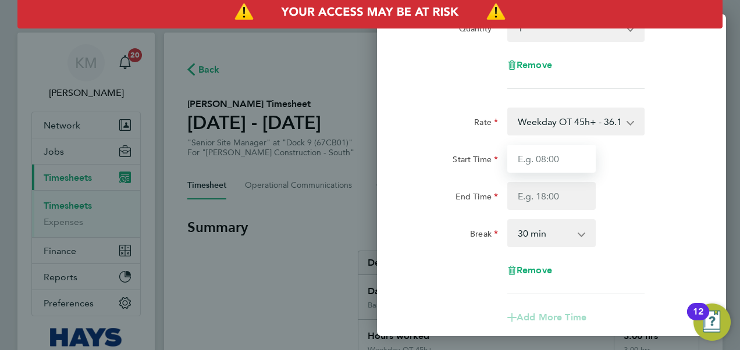
drag, startPoint x: 545, startPoint y: 161, endPoint x: 542, endPoint y: 154, distance: 7.6
click at [543, 157] on input "Start Time" at bounding box center [551, 159] width 88 height 28
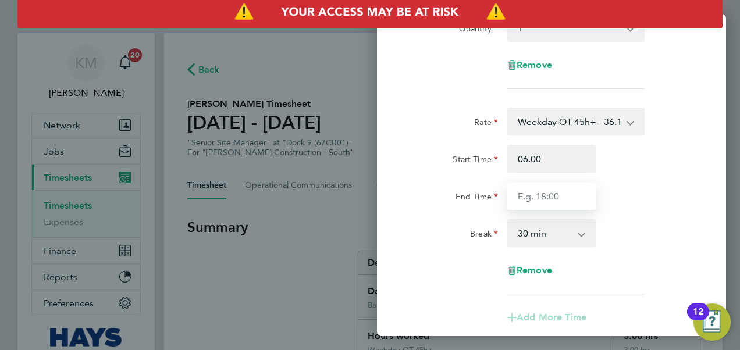
type input "06:00"
click at [530, 197] on input "End Time" at bounding box center [551, 196] width 88 height 28
type input "07:30"
click at [577, 242] on select "0 min 15 min 30 min 45 min 60 min 75 min 90 min" at bounding box center [544, 233] width 72 height 26
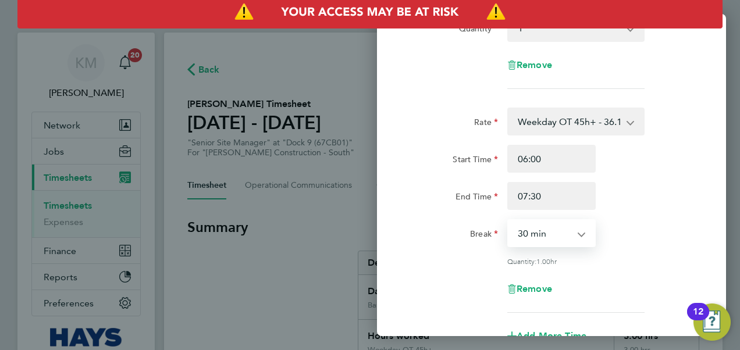
select select "0"
click at [508, 220] on select "0 min 15 min 30 min 45 min 60 min 75 min" at bounding box center [544, 233] width 72 height 26
click at [642, 244] on div "Break 0 min 15 min 30 min 45 min 60 min 75 min" at bounding box center [551, 233] width 293 height 28
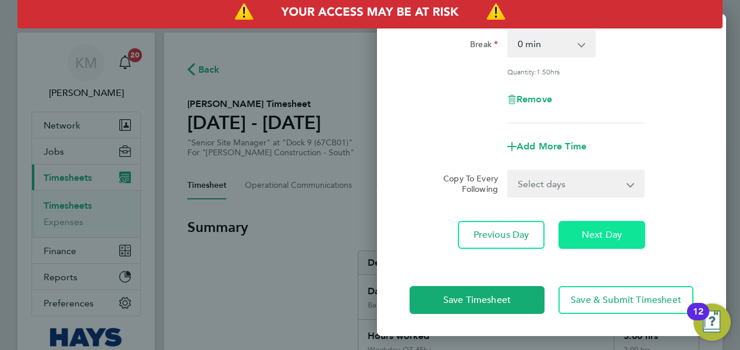
click at [625, 231] on button "Next Day" at bounding box center [601, 235] width 87 height 28
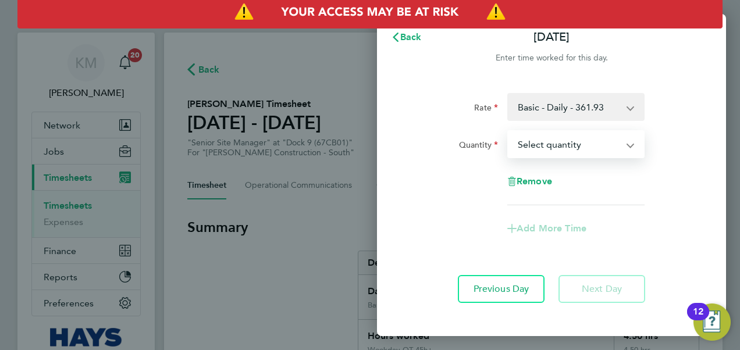
click at [609, 141] on select "Select quantity 0.5 1" at bounding box center [568, 144] width 121 height 26
select select "1"
click at [508, 131] on select "Select quantity 0.5 1" at bounding box center [568, 144] width 121 height 26
click at [561, 228] on span "Add More Time" at bounding box center [551, 228] width 70 height 11
select select "null"
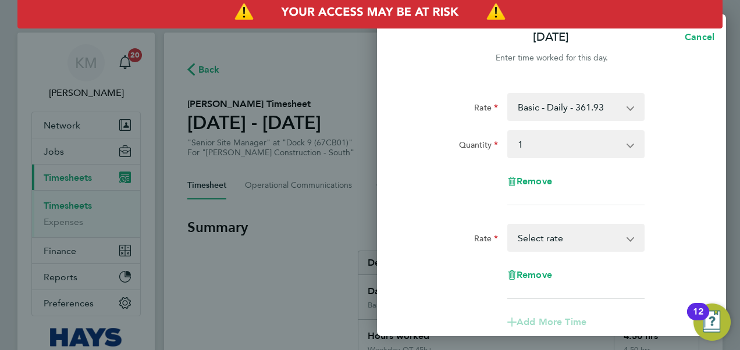
click at [566, 237] on select "Weekday OT 45h+ - 36.19 Select rate" at bounding box center [568, 238] width 121 height 26
select select "30"
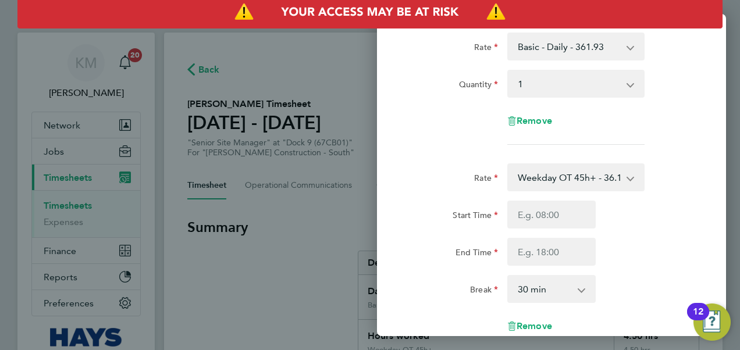
scroll to position [116, 0]
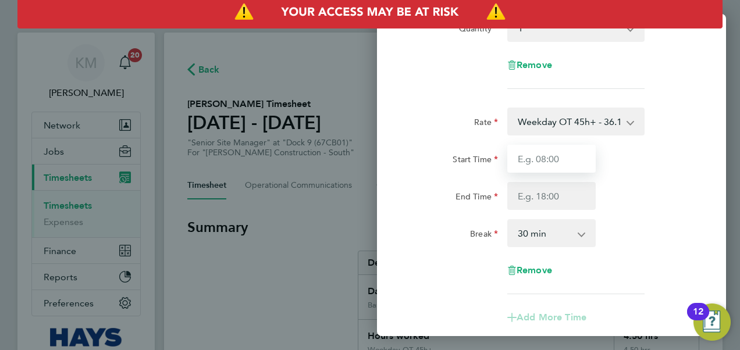
click at [547, 155] on input "Start Time" at bounding box center [551, 159] width 88 height 28
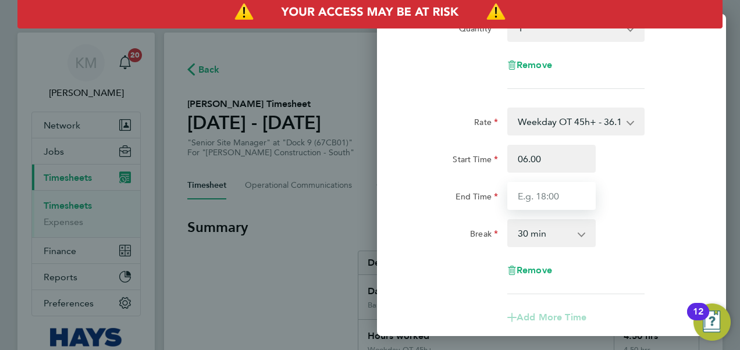
type input "06:00"
click at [550, 194] on input "End Time" at bounding box center [551, 196] width 88 height 28
type input "07:30"
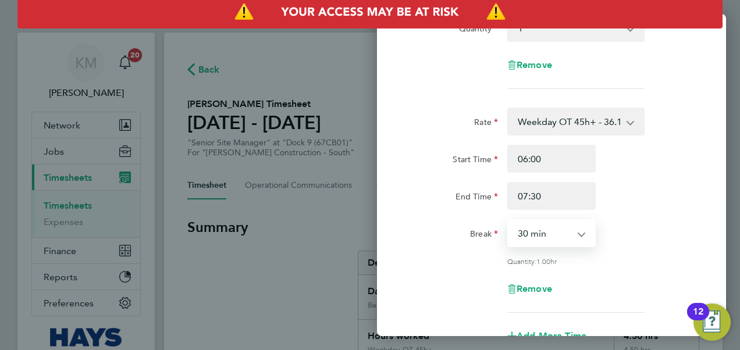
click at [570, 233] on select "0 min 15 min 30 min 45 min 60 min 75 min" at bounding box center [544, 233] width 72 height 26
select select "0"
click at [508, 220] on select "0 min 15 min 30 min 45 min 60 min 75 min" at bounding box center [544, 233] width 72 height 26
click at [646, 208] on div "End Time 07:30" at bounding box center [551, 196] width 293 height 28
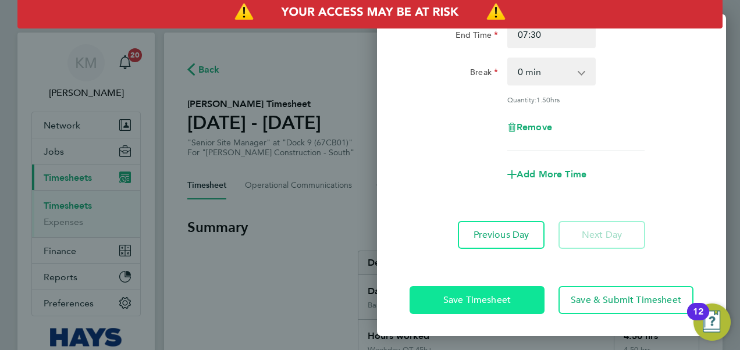
click at [482, 299] on span "Save Timesheet" at bounding box center [476, 300] width 67 height 12
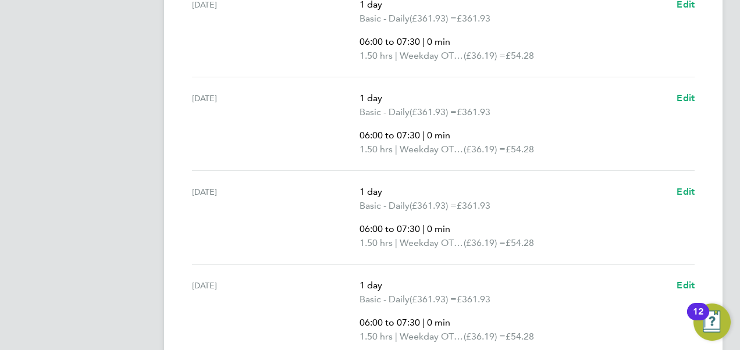
scroll to position [677, 0]
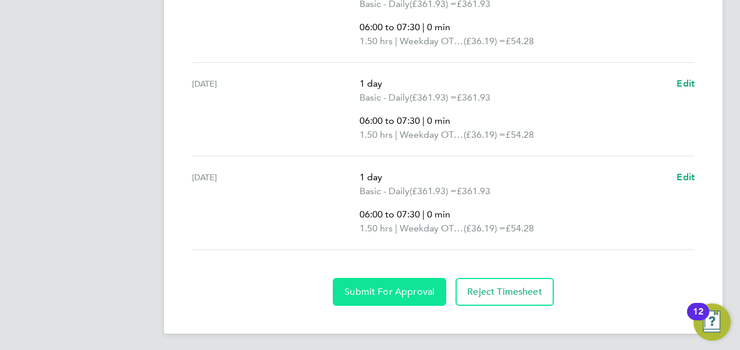
click at [392, 286] on span "Submit For Approval" at bounding box center [389, 292] width 90 height 12
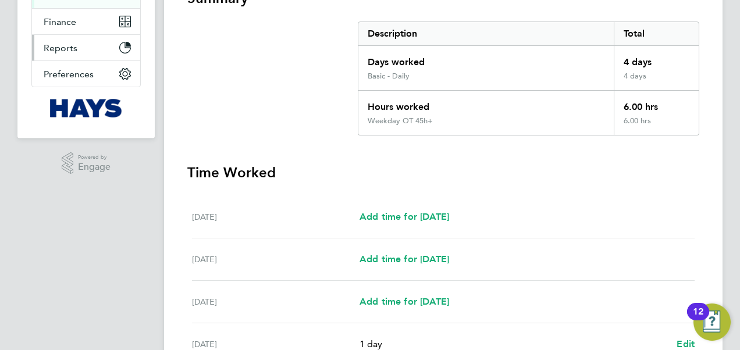
scroll to position [95, 0]
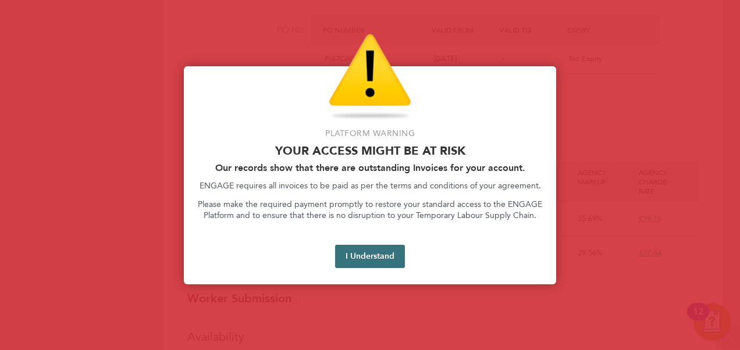
click at [369, 261] on button "I Understand" at bounding box center [370, 256] width 70 height 23
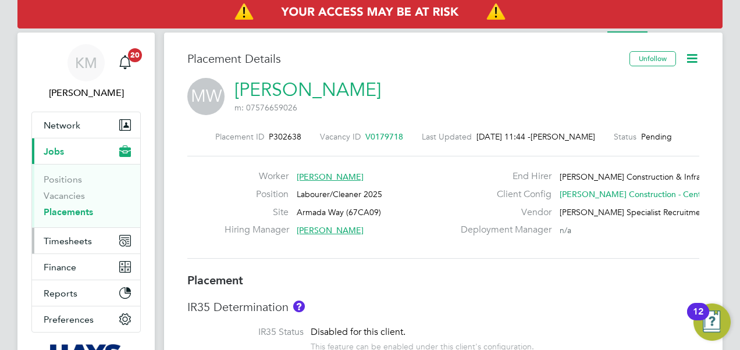
click at [72, 239] on span "Timesheets" at bounding box center [68, 241] width 48 height 11
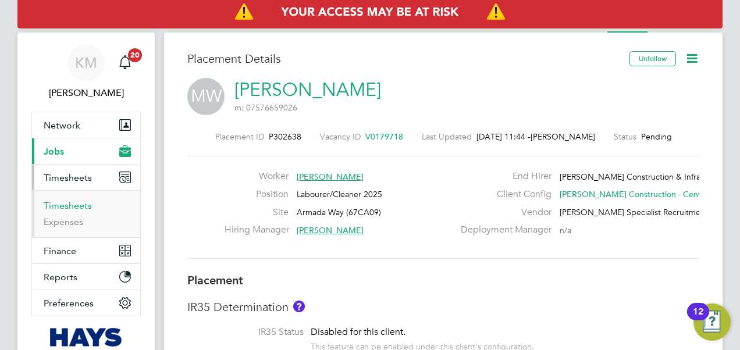
click at [69, 208] on link "Timesheets" at bounding box center [68, 205] width 48 height 11
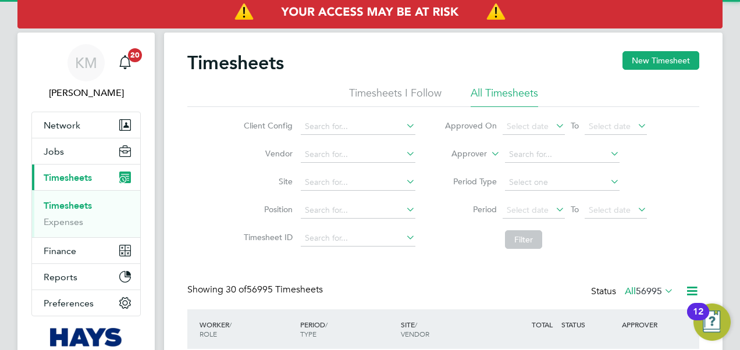
scroll to position [29, 101]
click at [488, 152] on icon at bounding box center [488, 150] width 0 height 10
click at [471, 163] on li "Worker" at bounding box center [458, 167] width 57 height 15
click at [520, 151] on input at bounding box center [562, 155] width 115 height 16
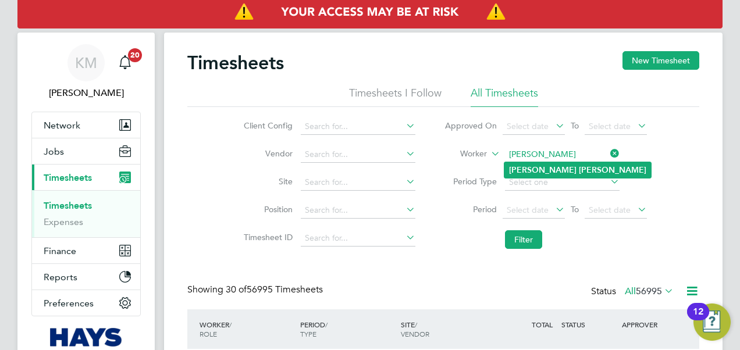
click at [526, 171] on b "Noah" at bounding box center [542, 170] width 67 height 10
type input "Noah Ashton"
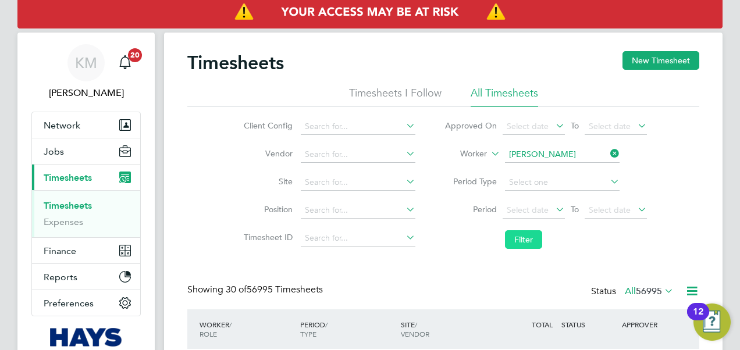
click at [522, 242] on button "Filter" at bounding box center [523, 239] width 37 height 19
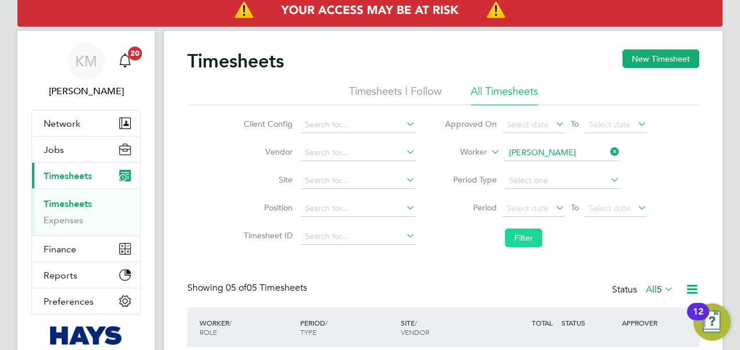
click at [519, 235] on button "Filter" at bounding box center [523, 238] width 37 height 19
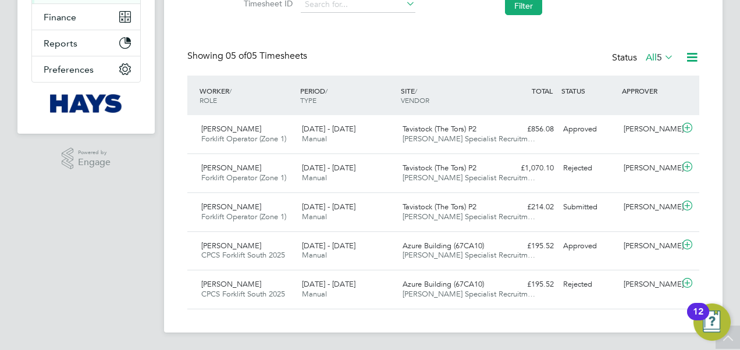
scroll to position [0, 0]
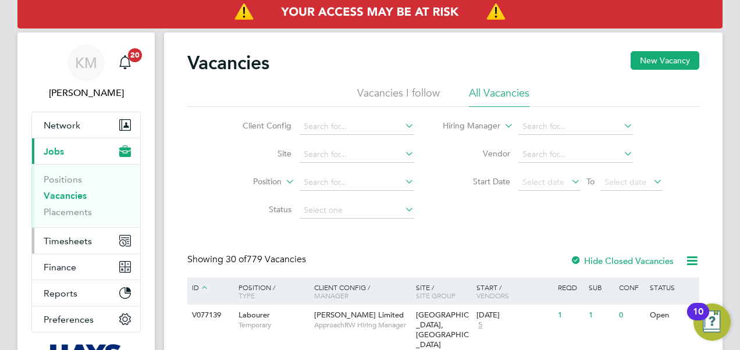
click at [80, 237] on span "Timesheets" at bounding box center [68, 241] width 48 height 11
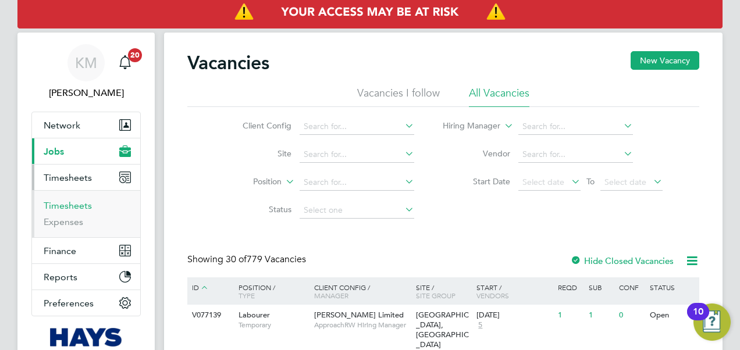
click at [74, 205] on link "Timesheets" at bounding box center [68, 205] width 48 height 11
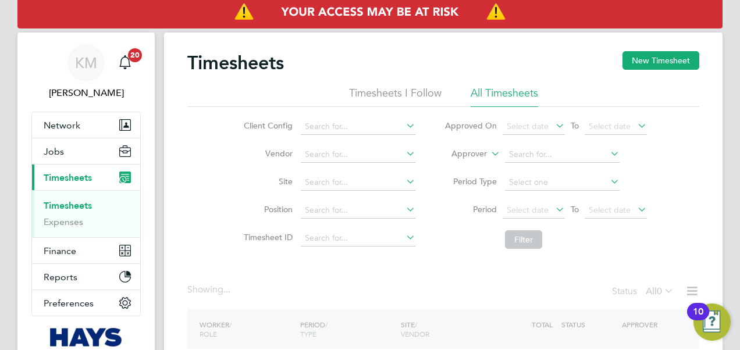
click at [488, 152] on icon at bounding box center [488, 150] width 0 height 10
click at [459, 166] on li "Worker" at bounding box center [458, 167] width 57 height 15
click at [519, 156] on input at bounding box center [562, 155] width 115 height 16
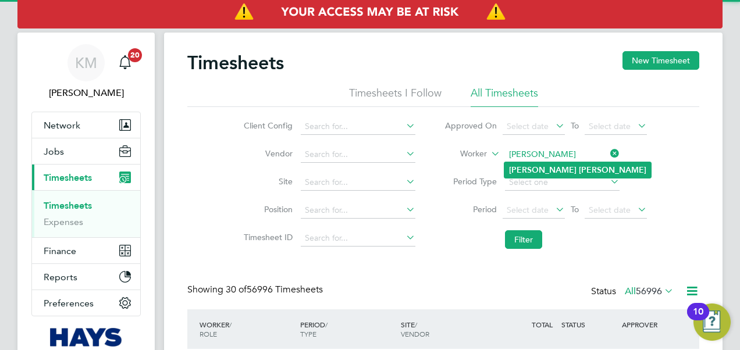
click at [526, 167] on b "[PERSON_NAME]" at bounding box center [542, 170] width 67 height 10
type input "[PERSON_NAME]"
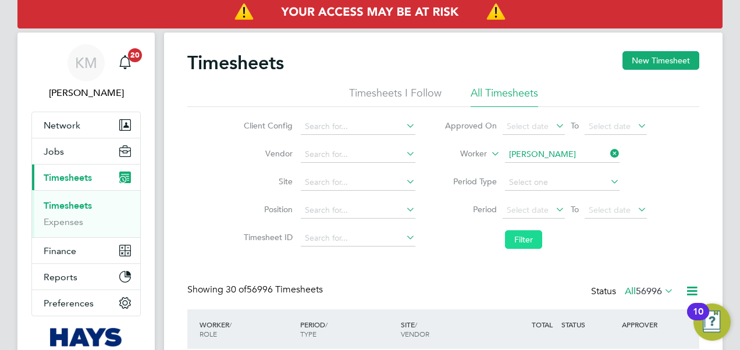
click at [522, 237] on button "Filter" at bounding box center [523, 239] width 37 height 19
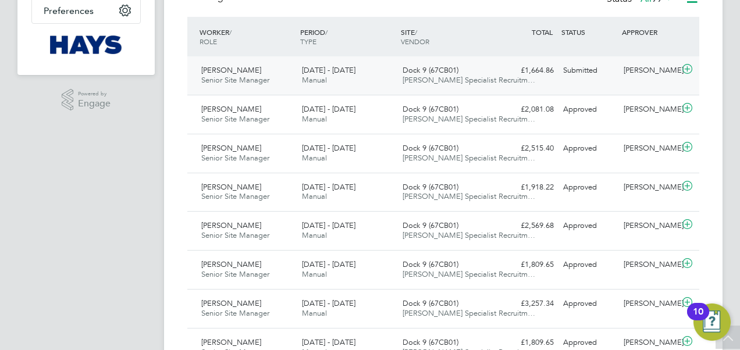
click at [636, 72] on div "[PERSON_NAME]" at bounding box center [649, 70] width 60 height 19
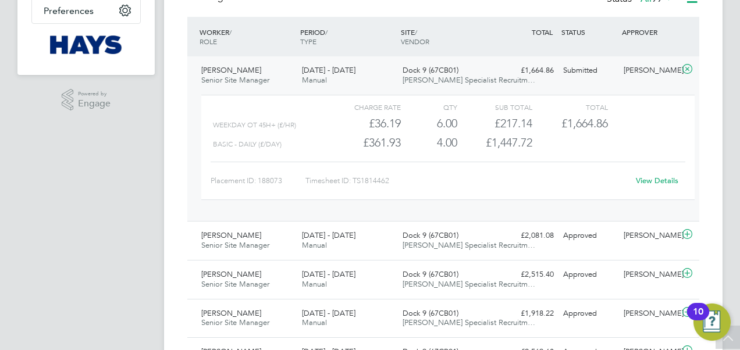
click at [662, 183] on link "View Details" at bounding box center [657, 181] width 42 height 10
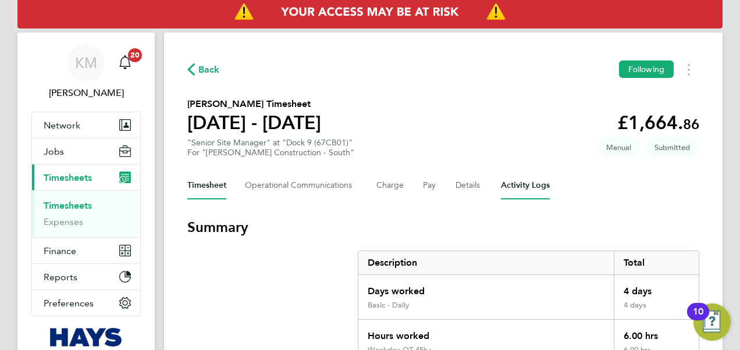
click at [518, 184] on Logs-tab "Activity Logs" at bounding box center [525, 186] width 49 height 28
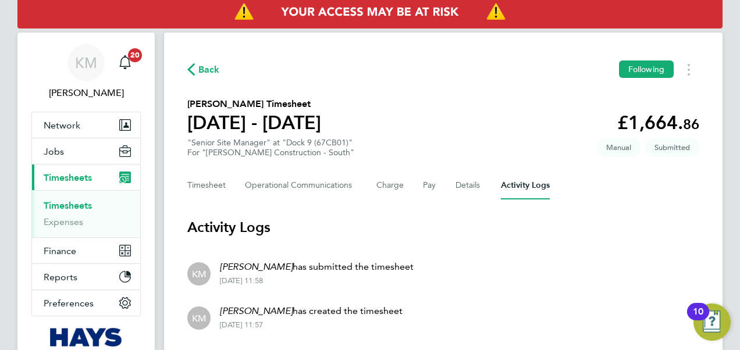
scroll to position [66, 0]
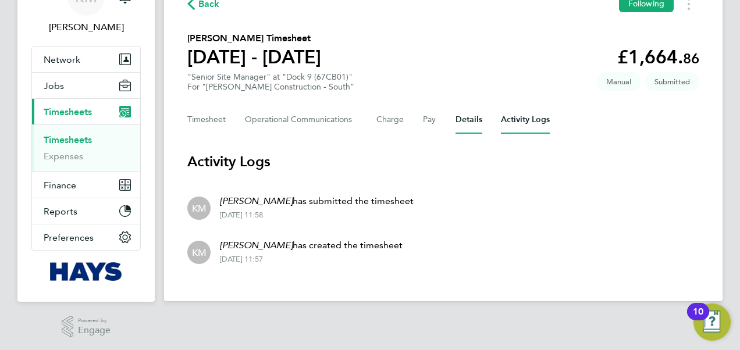
click at [469, 117] on button "Details" at bounding box center [468, 120] width 27 height 28
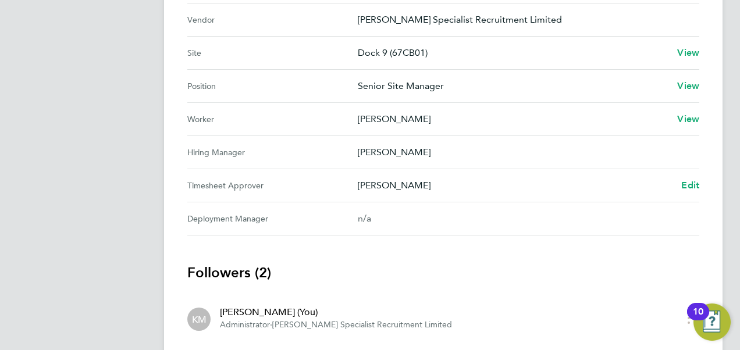
scroll to position [523, 0]
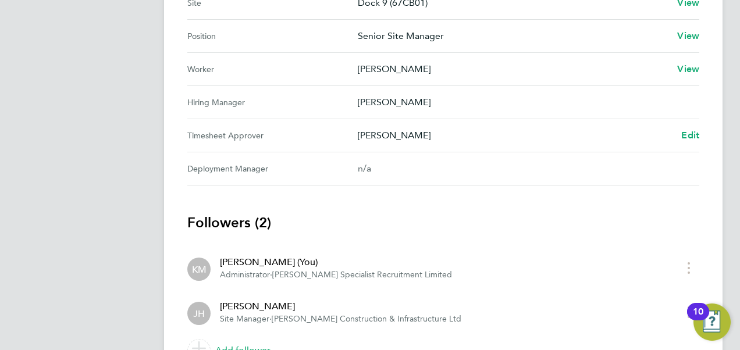
click at [389, 135] on p "[PERSON_NAME]" at bounding box center [515, 136] width 314 height 14
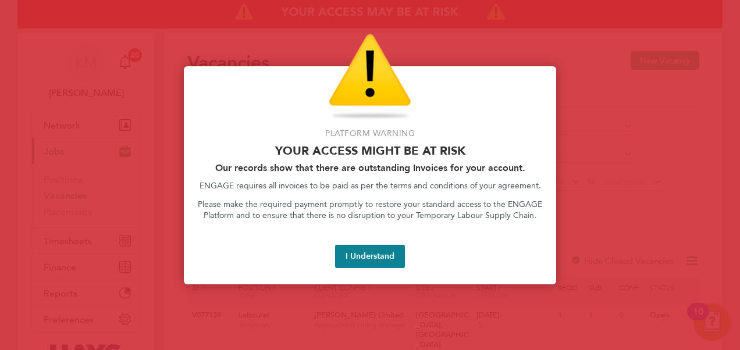
click at [376, 255] on button "I Understand" at bounding box center [370, 256] width 70 height 23
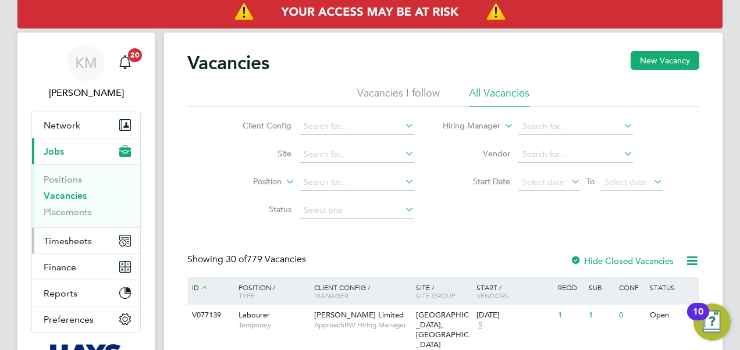
click at [69, 241] on span "Timesheets" at bounding box center [68, 241] width 48 height 11
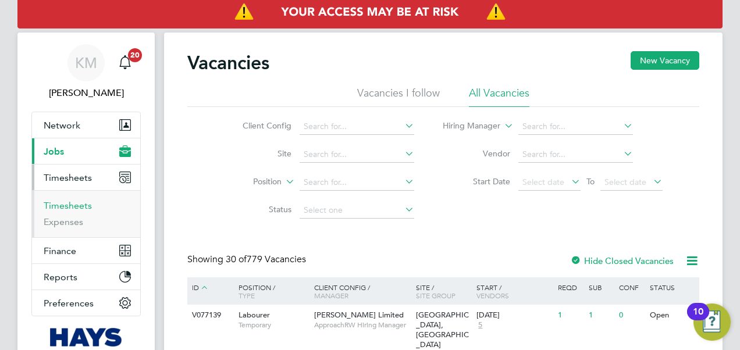
click at [74, 202] on link "Timesheets" at bounding box center [68, 205] width 48 height 11
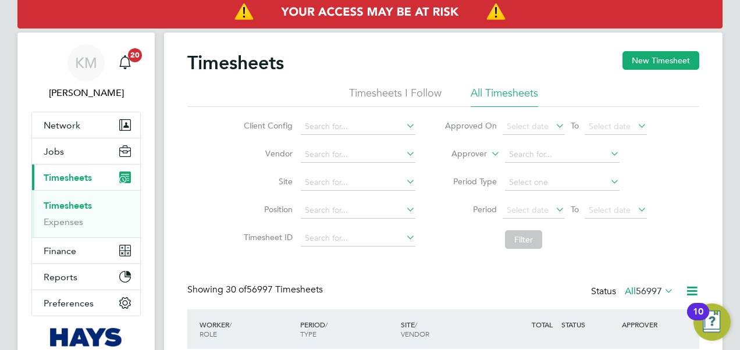
click at [488, 155] on icon at bounding box center [488, 150] width 0 height 10
click at [474, 165] on li "Worker" at bounding box center [458, 167] width 57 height 15
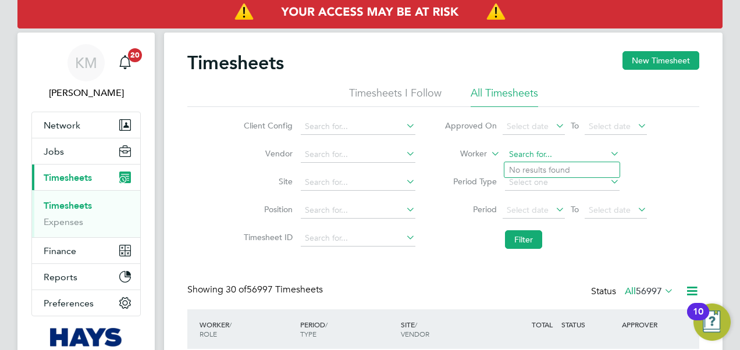
click at [523, 155] on input at bounding box center [562, 155] width 115 height 16
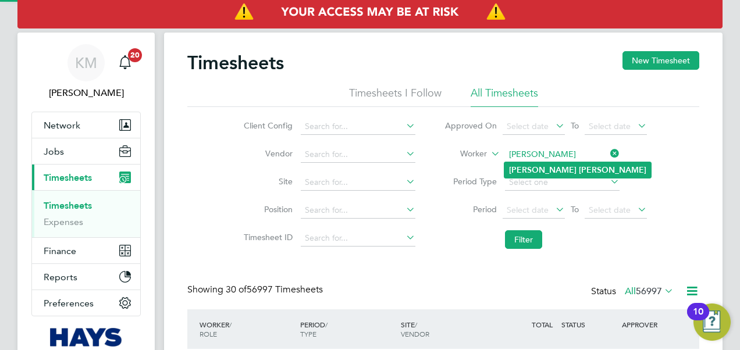
type input "[PERSON_NAME]"
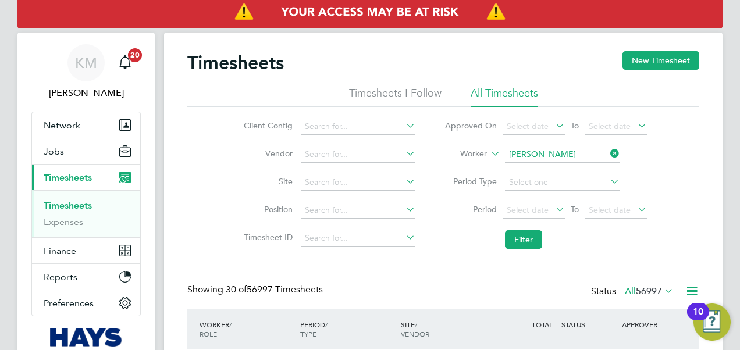
click at [533, 167] on li "Justin Cain" at bounding box center [577, 170] width 147 height 16
click at [518, 246] on button "Filter" at bounding box center [523, 239] width 37 height 19
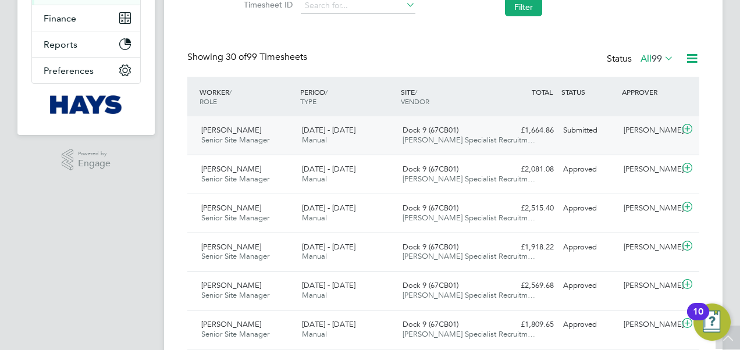
click at [688, 126] on icon at bounding box center [687, 128] width 15 height 9
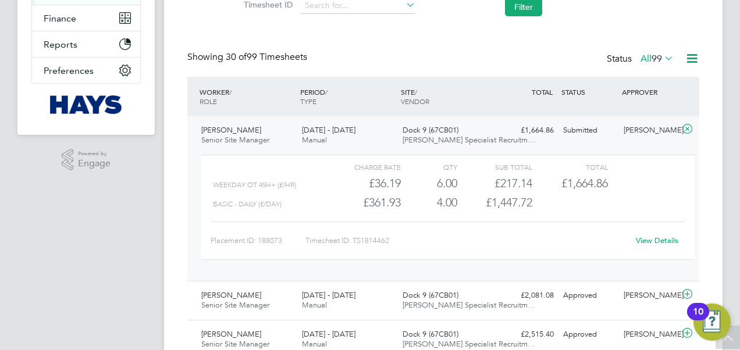
click at [663, 240] on link "View Details" at bounding box center [657, 241] width 42 height 10
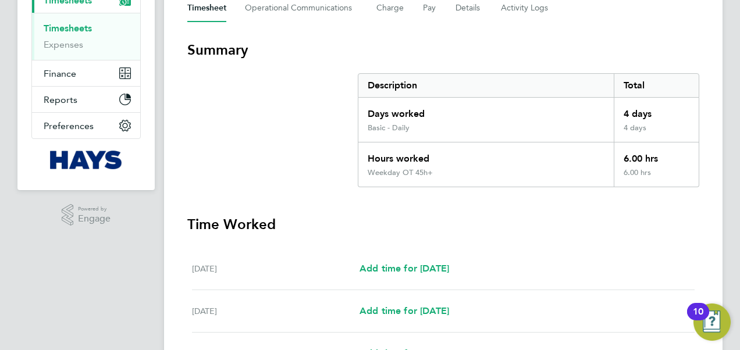
scroll to position [116, 0]
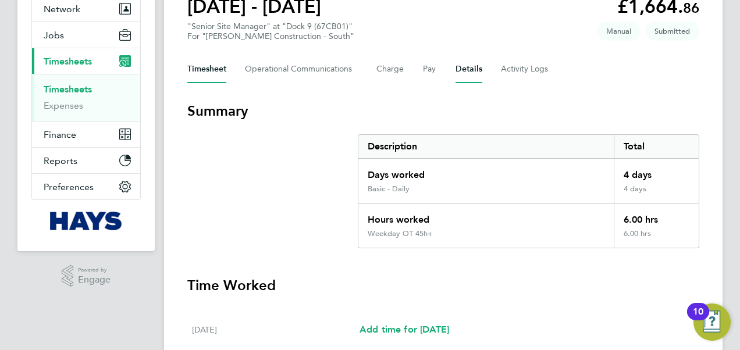
click at [475, 70] on button "Details" at bounding box center [468, 69] width 27 height 28
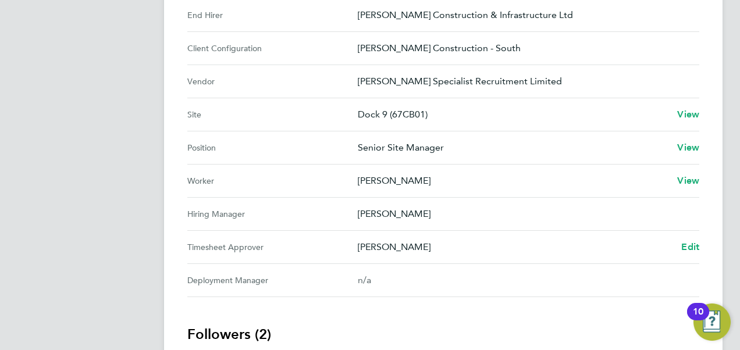
scroll to position [523, 0]
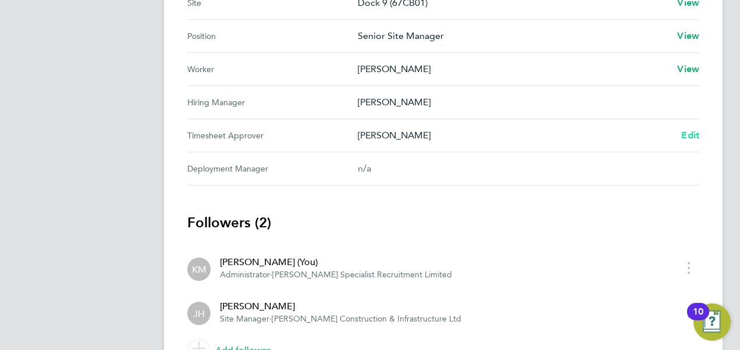
click at [688, 134] on span "Edit" at bounding box center [690, 135] width 18 height 11
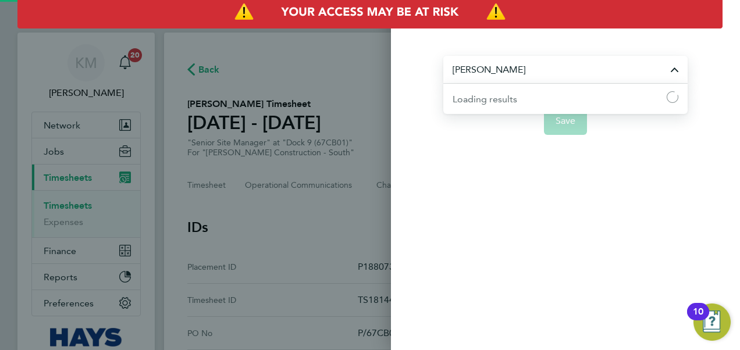
click at [552, 66] on input "[PERSON_NAME]" at bounding box center [565, 69] width 244 height 27
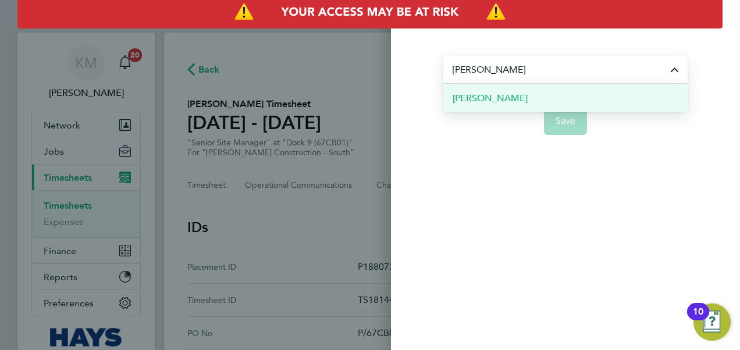
click at [504, 97] on span "[PERSON_NAME]" at bounding box center [489, 98] width 75 height 14
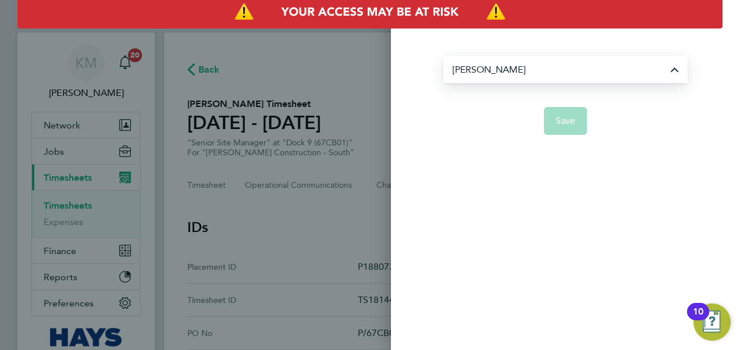
type input "[PERSON_NAME]"
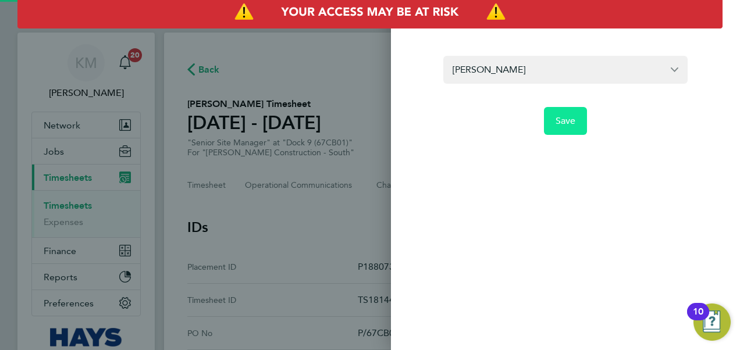
click at [561, 116] on span "Save" at bounding box center [565, 121] width 20 height 12
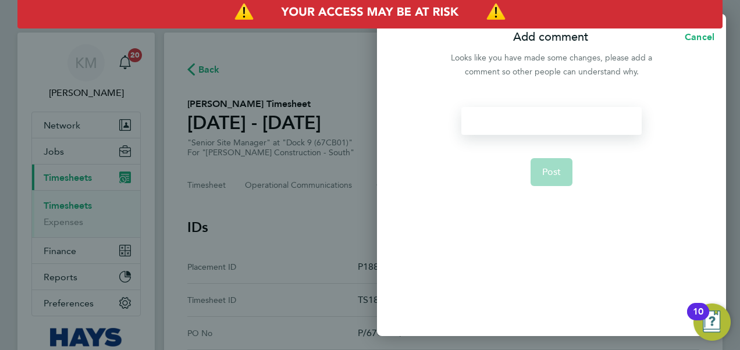
click at [544, 118] on div at bounding box center [551, 121] width 180 height 28
click at [541, 113] on div at bounding box center [551, 121] width 180 height 28
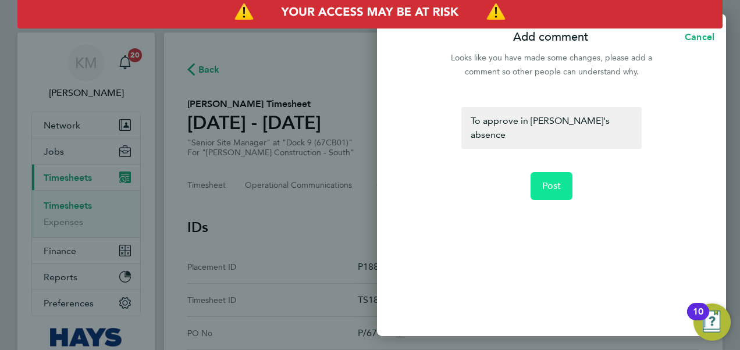
click at [558, 180] on span "Post" at bounding box center [551, 186] width 19 height 12
